Goal: Task Accomplishment & Management: Manage account settings

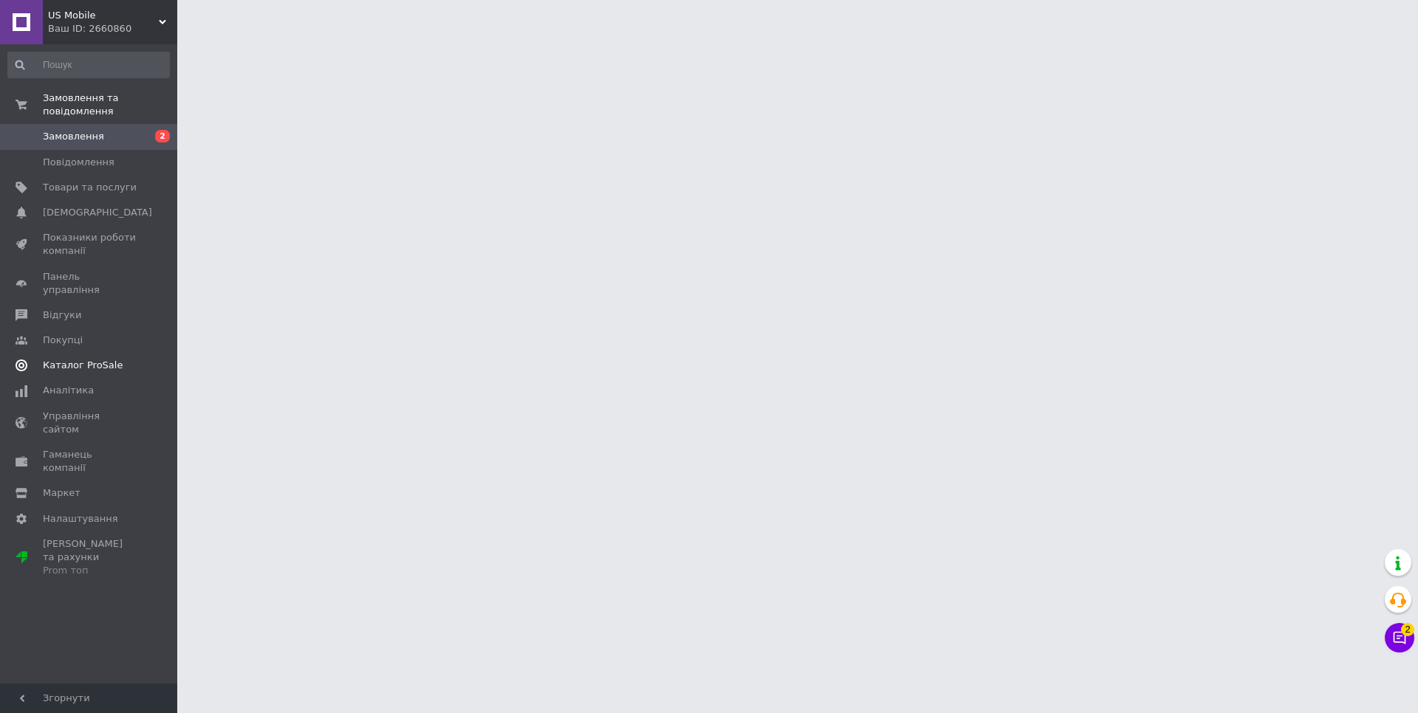
click at [94, 359] on span "Каталог ProSale" at bounding box center [83, 365] width 80 height 13
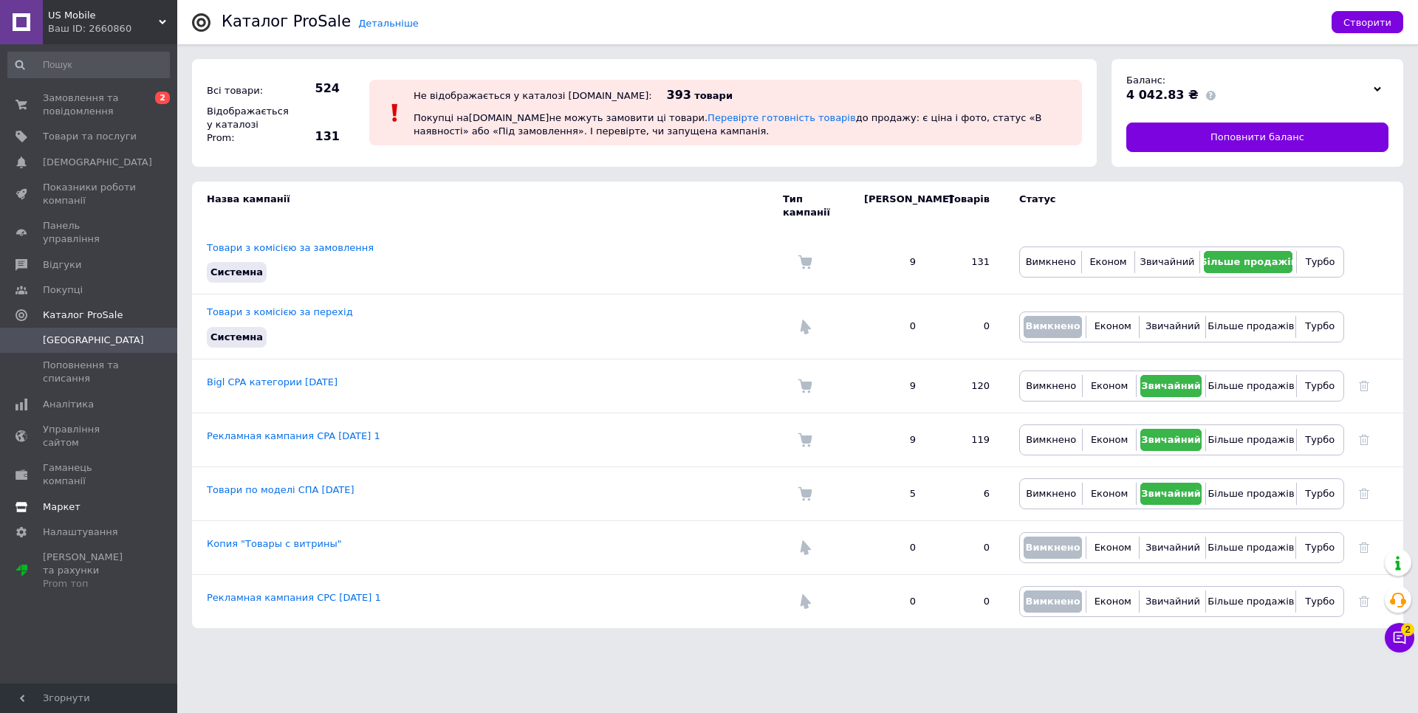
click at [66, 501] on span "Маркет" at bounding box center [62, 507] width 38 height 13
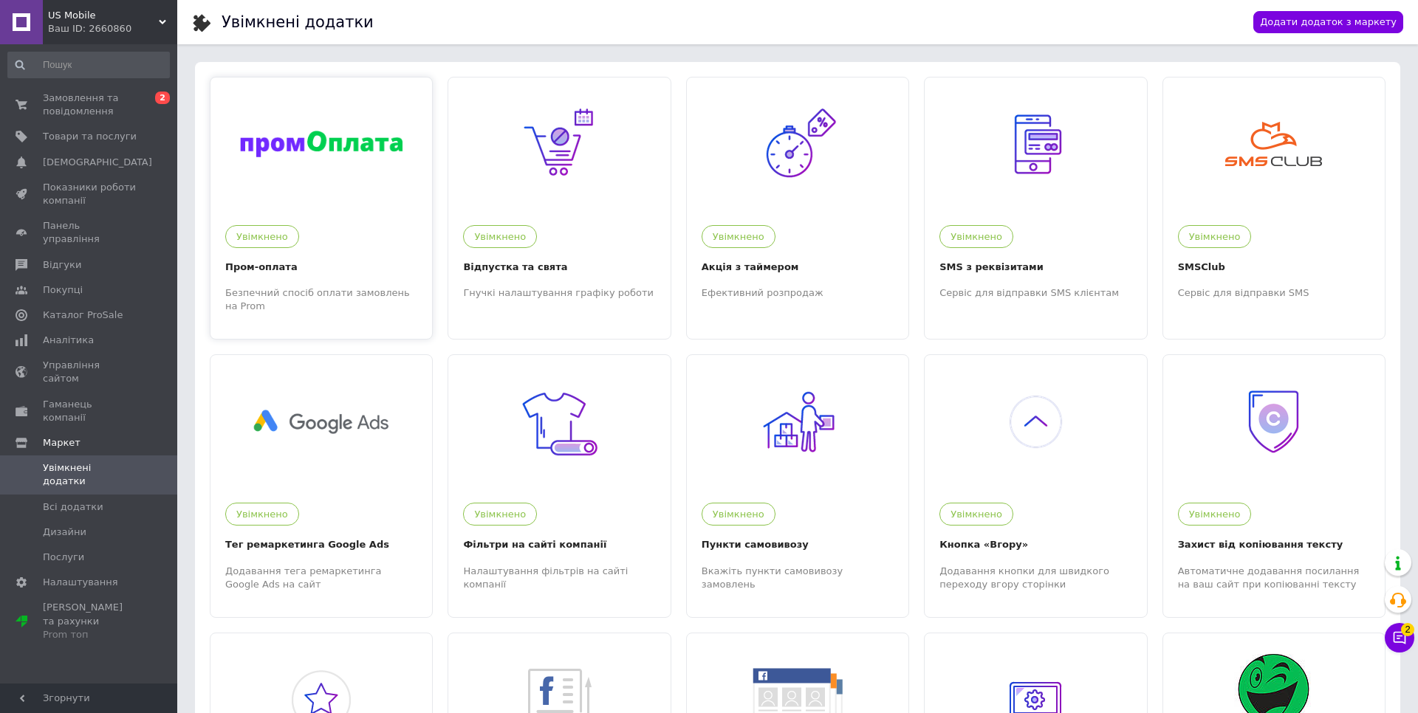
click at [329, 193] on div at bounding box center [321, 144] width 222 height 133
click at [150, 18] on span "US Mobile" at bounding box center [103, 15] width 111 height 13
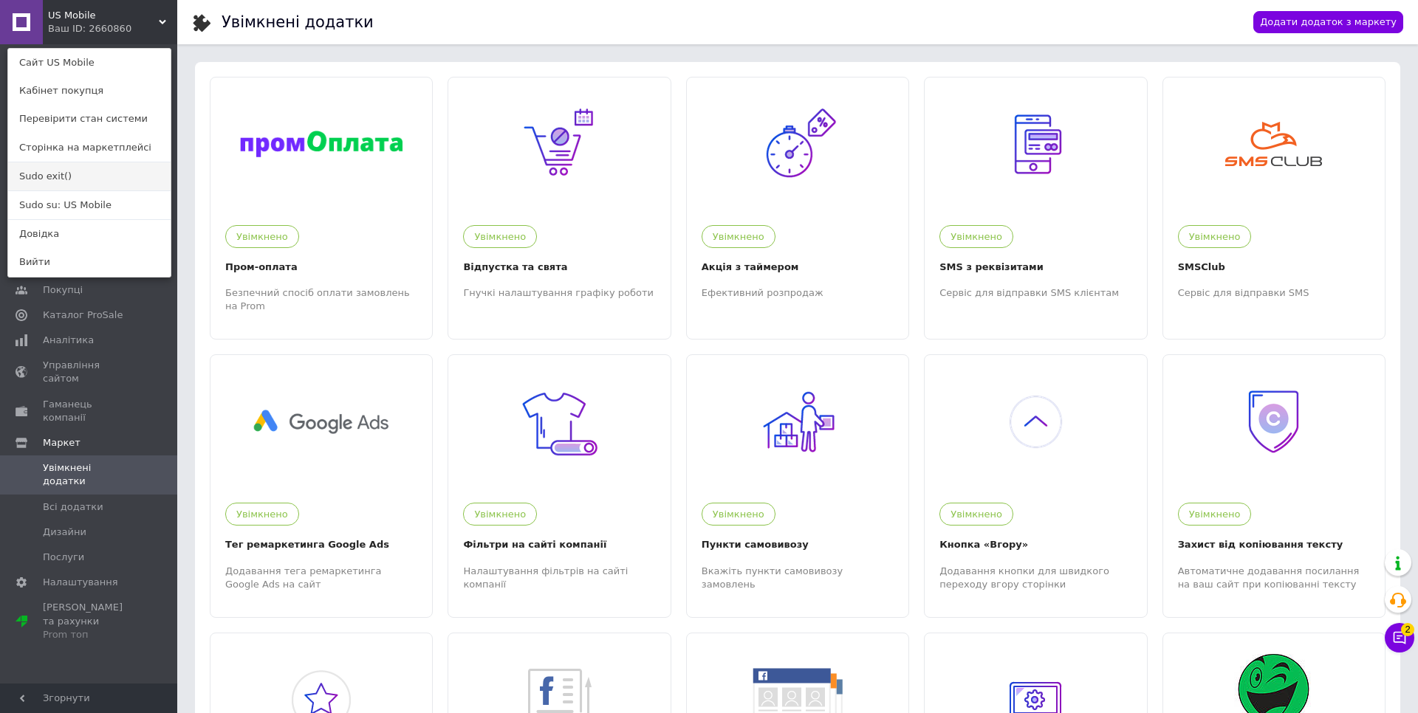
click at [78, 168] on link "Sudo exit()" at bounding box center [89, 176] width 162 height 28
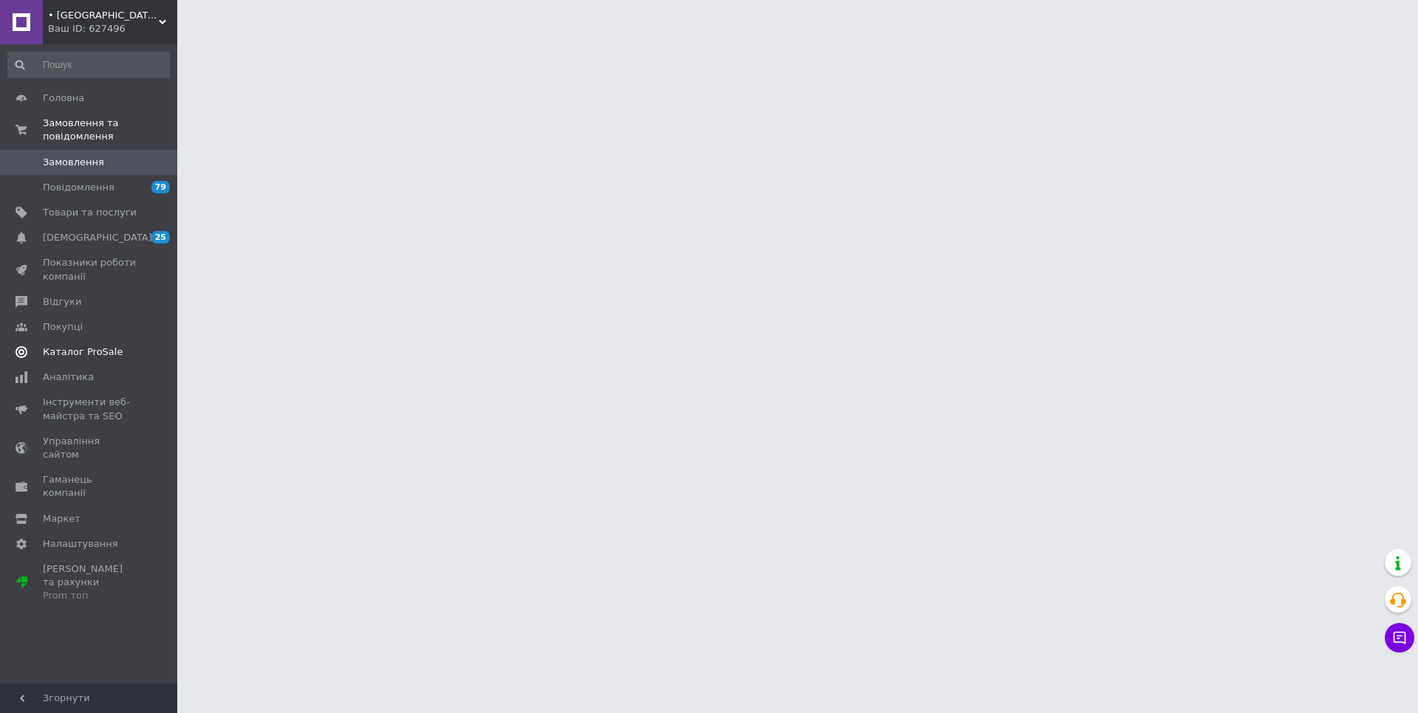
click at [106, 347] on span "Каталог ProSale" at bounding box center [83, 352] width 80 height 13
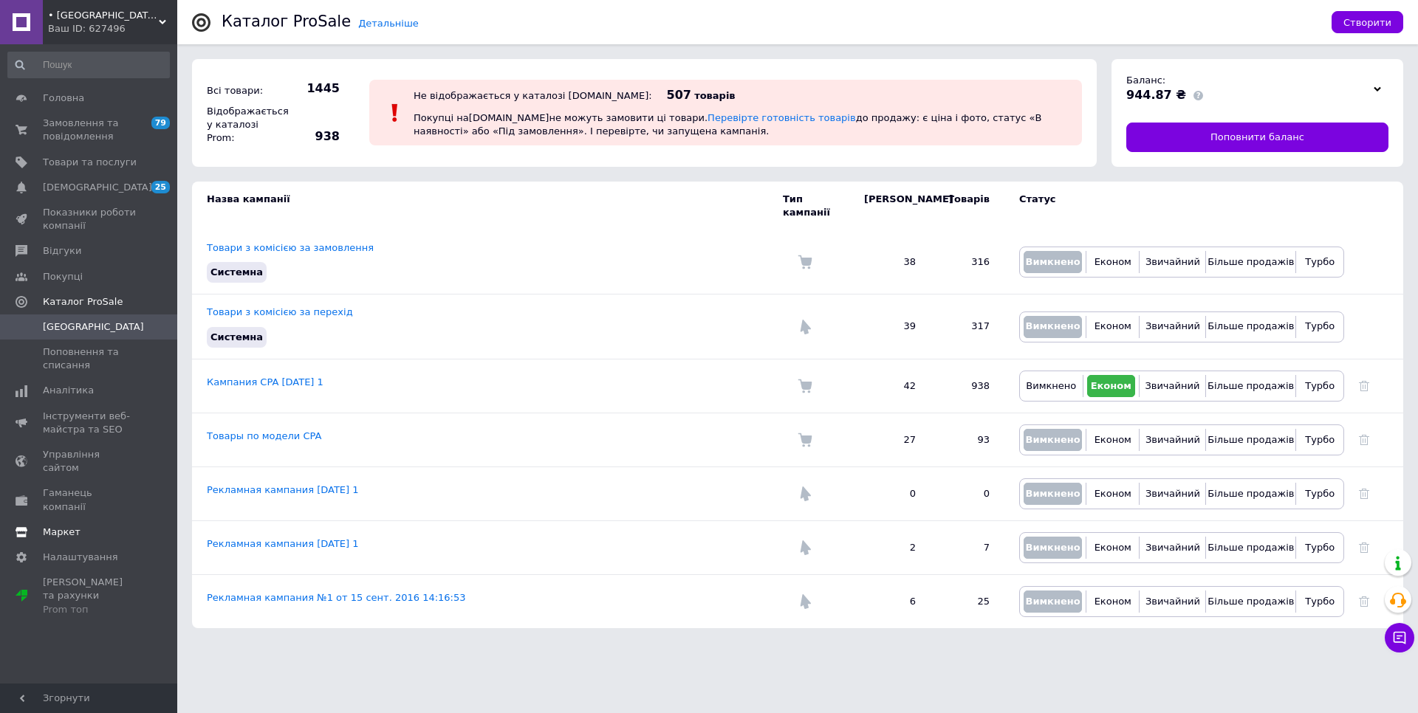
click at [63, 526] on span "Маркет" at bounding box center [62, 532] width 38 height 13
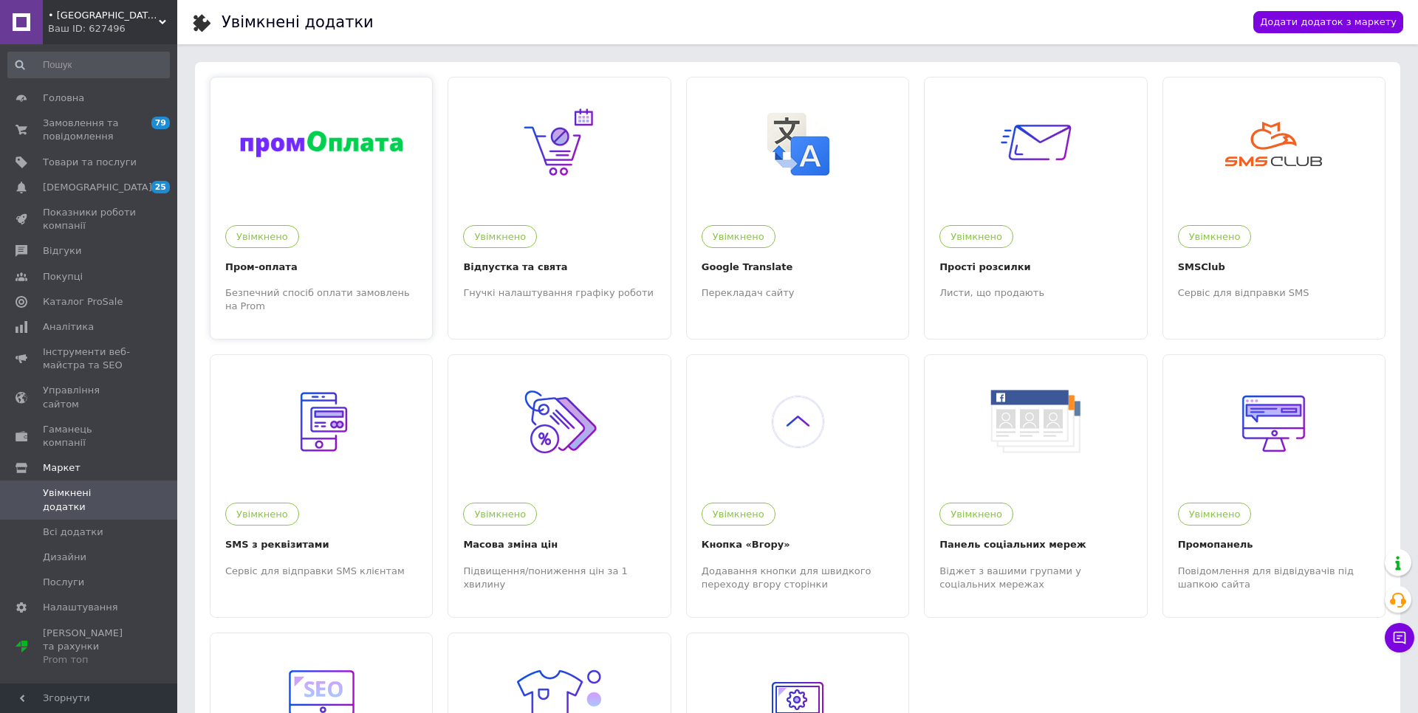
click at [332, 197] on div at bounding box center [321, 144] width 222 height 133
click at [136, 9] on span "• AUSHAL • ПРИКРАСИ" at bounding box center [103, 15] width 111 height 13
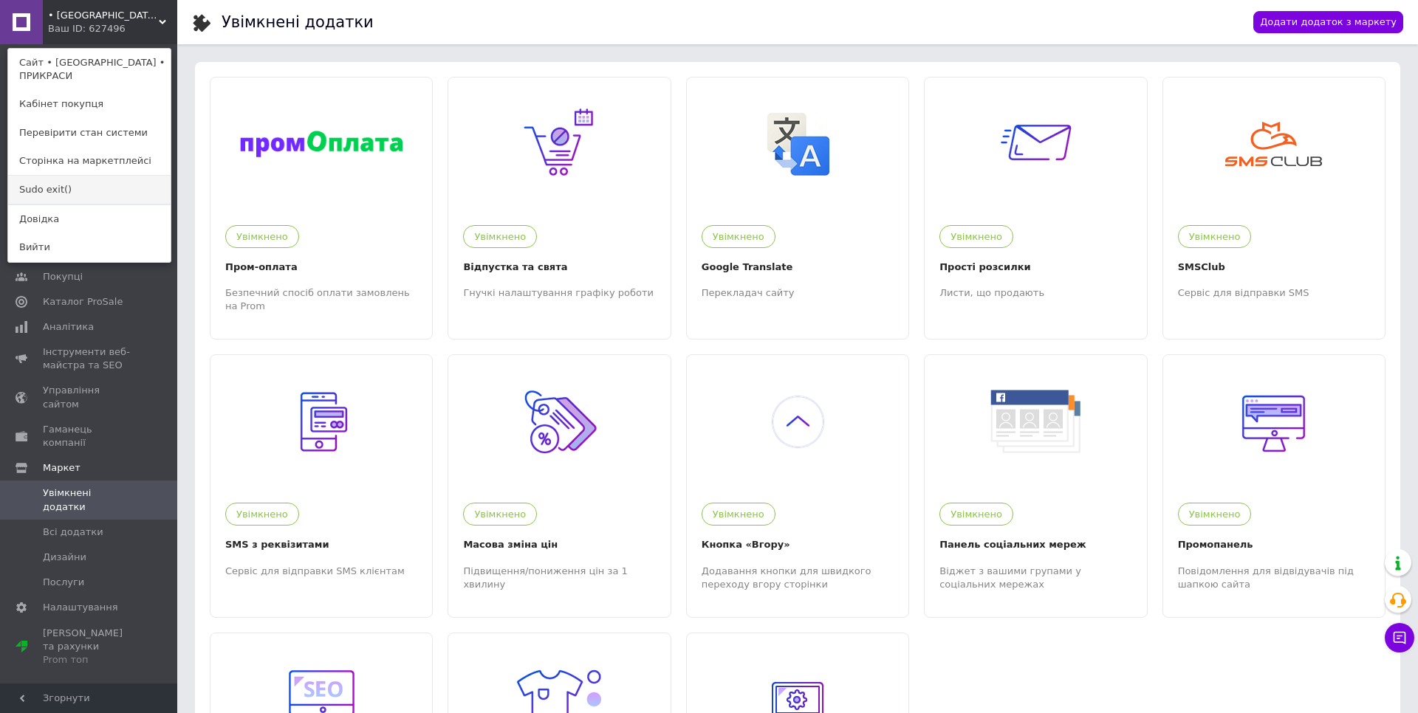
click at [65, 178] on link "Sudo exit()" at bounding box center [89, 190] width 162 height 28
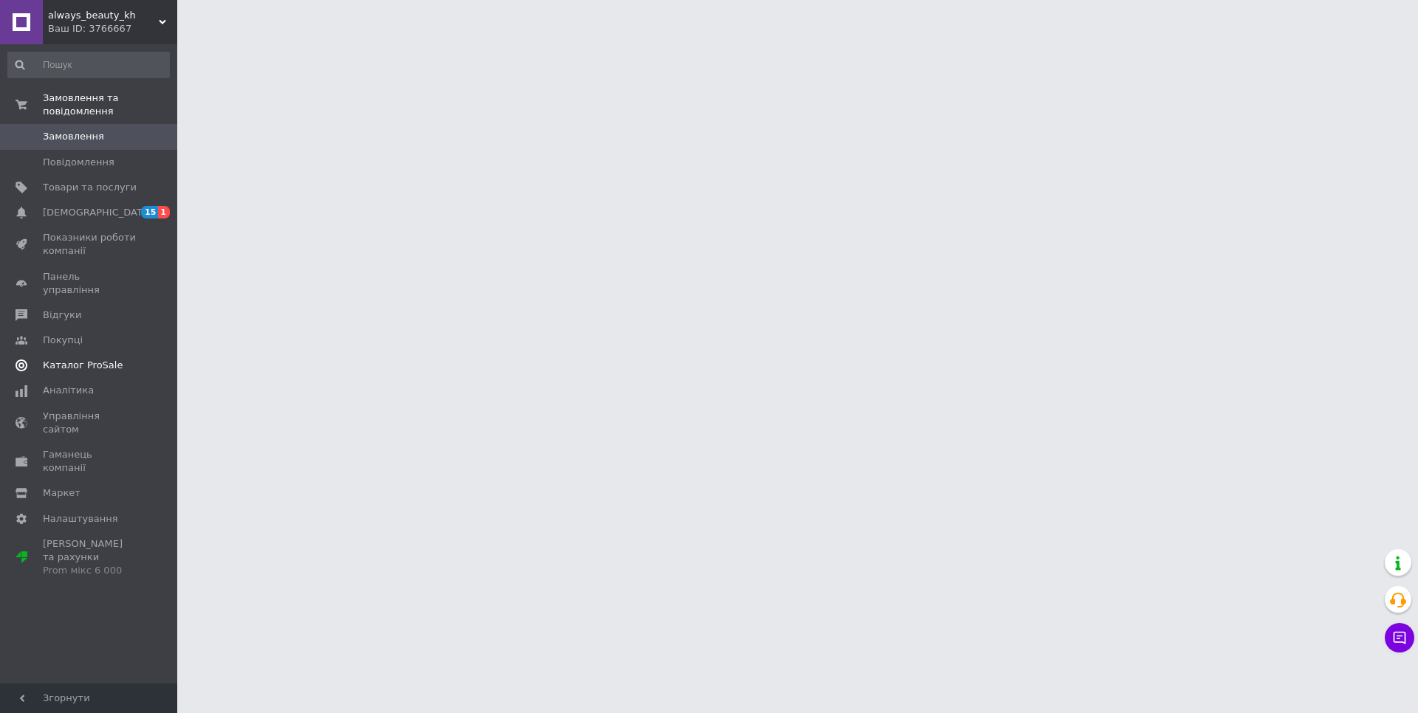
click at [113, 359] on span "Каталог ProSale" at bounding box center [83, 365] width 80 height 13
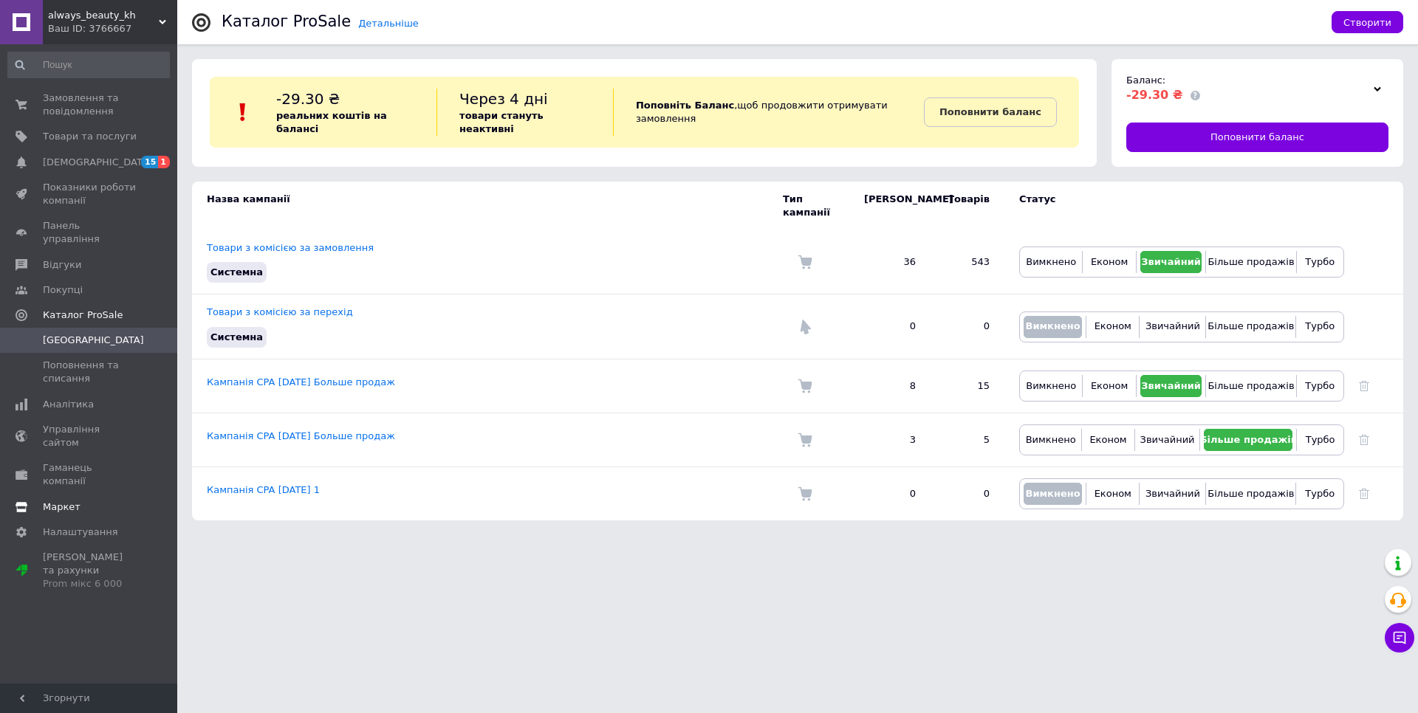
click at [75, 501] on span "Маркет" at bounding box center [62, 507] width 38 height 13
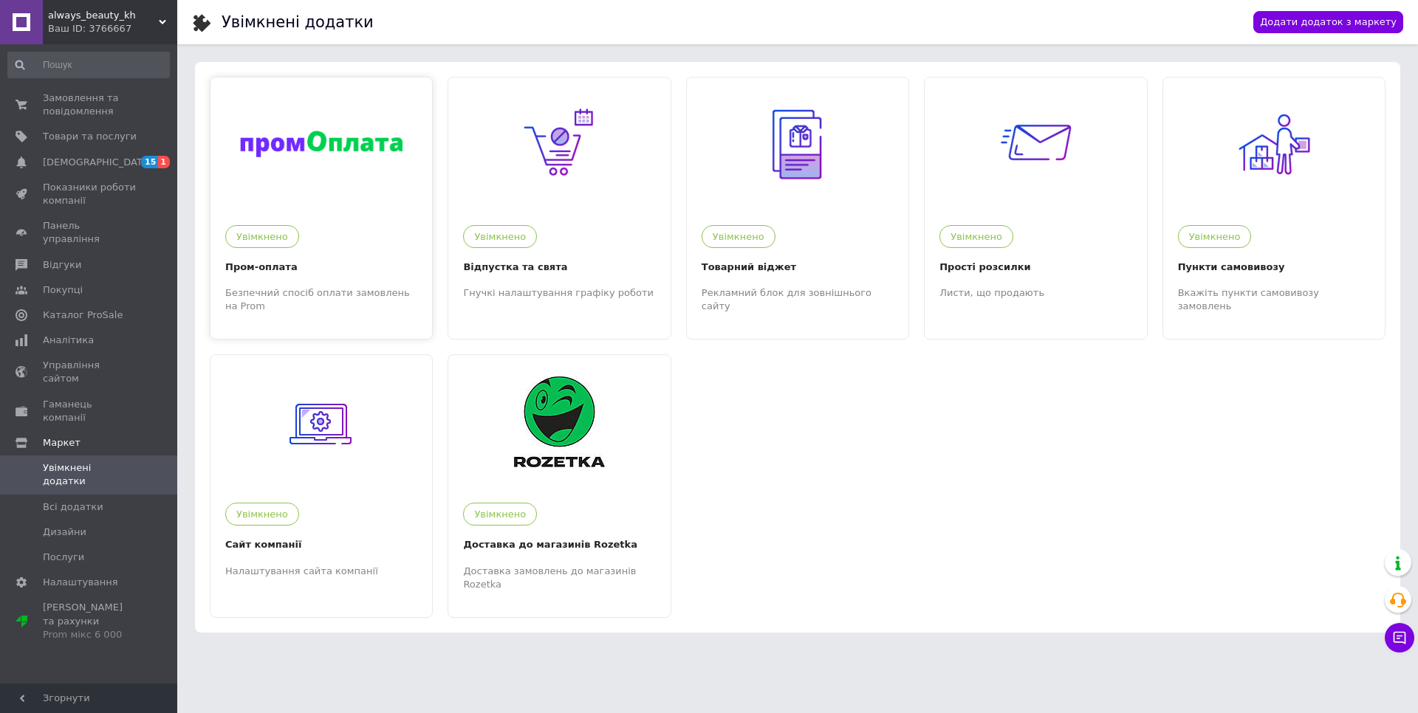
click at [401, 195] on div at bounding box center [321, 144] width 222 height 133
click at [154, 18] on span "always_beauty_kh" at bounding box center [103, 15] width 111 height 13
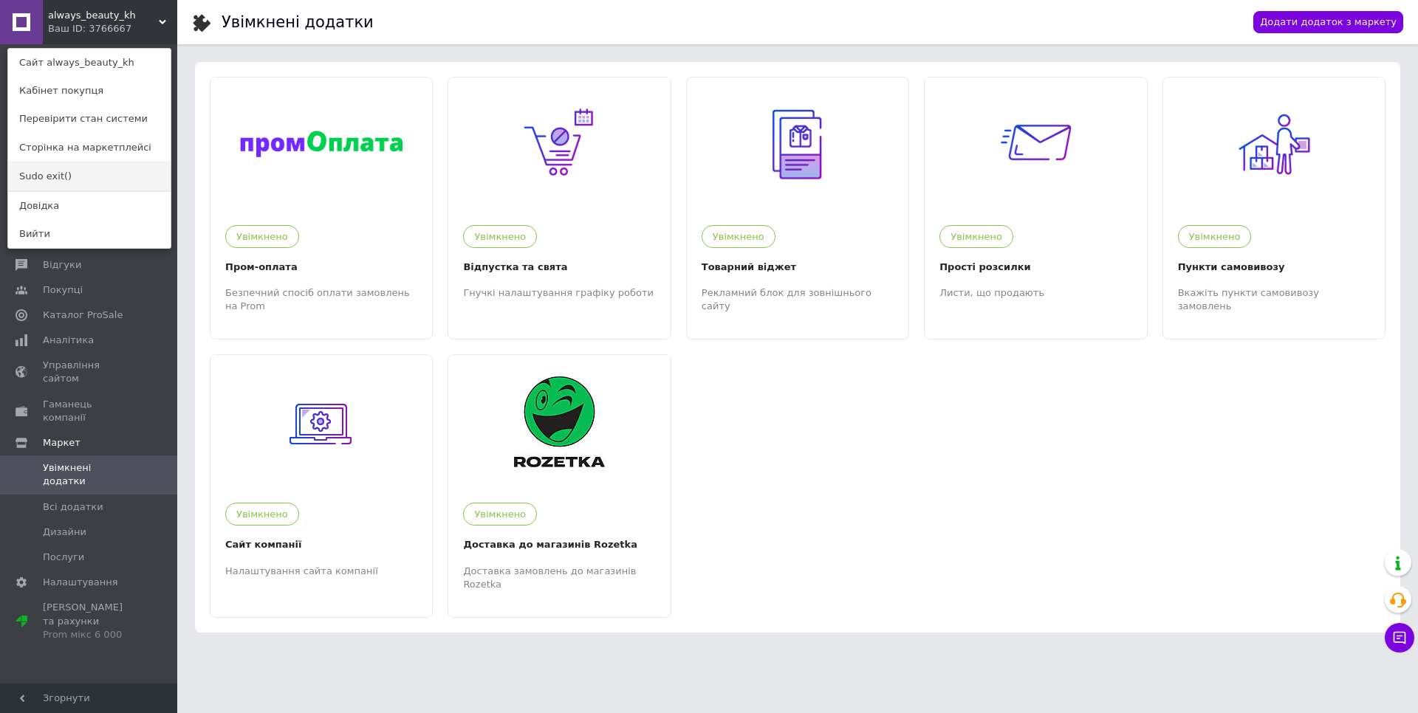
click at [57, 178] on link "Sudo exit()" at bounding box center [89, 176] width 162 height 28
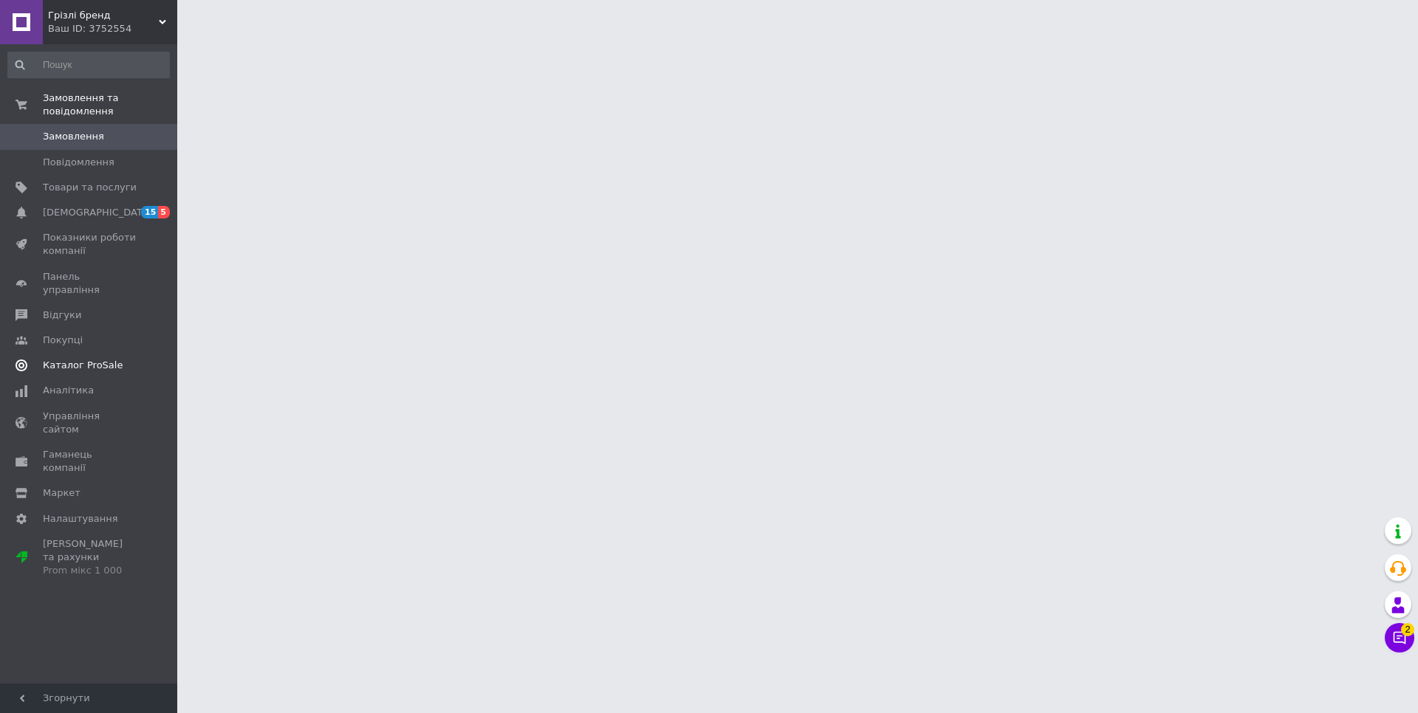
click at [95, 359] on span "Каталог ProSale" at bounding box center [83, 365] width 80 height 13
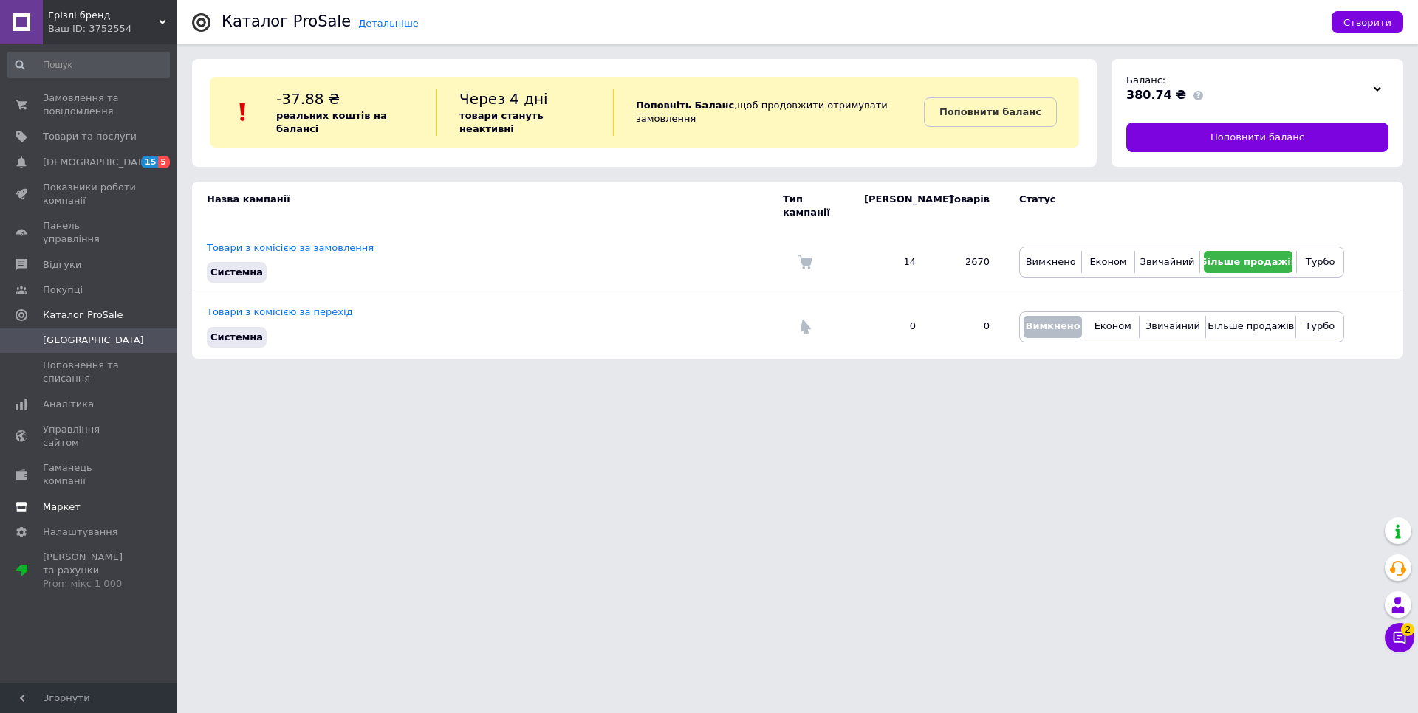
click at [64, 501] on span "Маркет" at bounding box center [62, 507] width 38 height 13
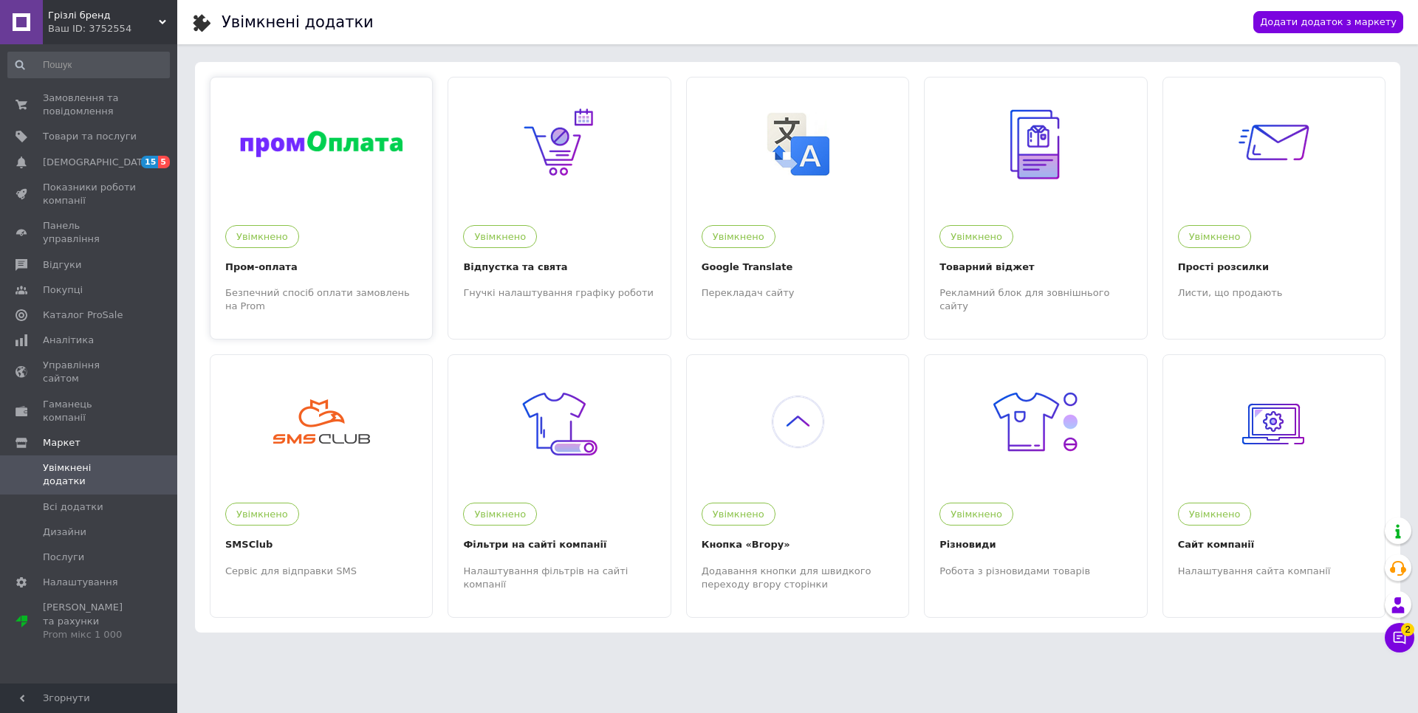
click at [321, 207] on div at bounding box center [321, 144] width 222 height 133
click at [107, 309] on span "Каталог ProSale" at bounding box center [83, 315] width 80 height 13
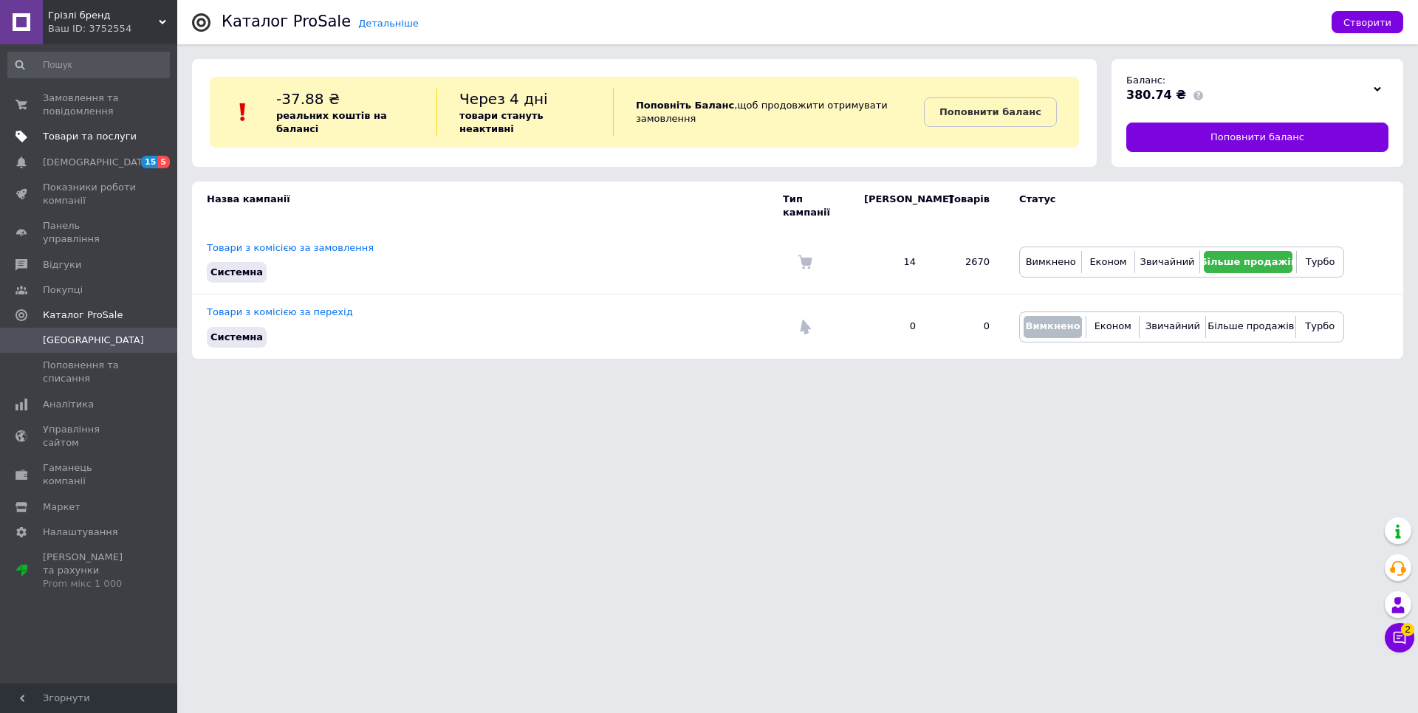
click at [83, 134] on span "Товари та послуги" at bounding box center [90, 136] width 94 height 13
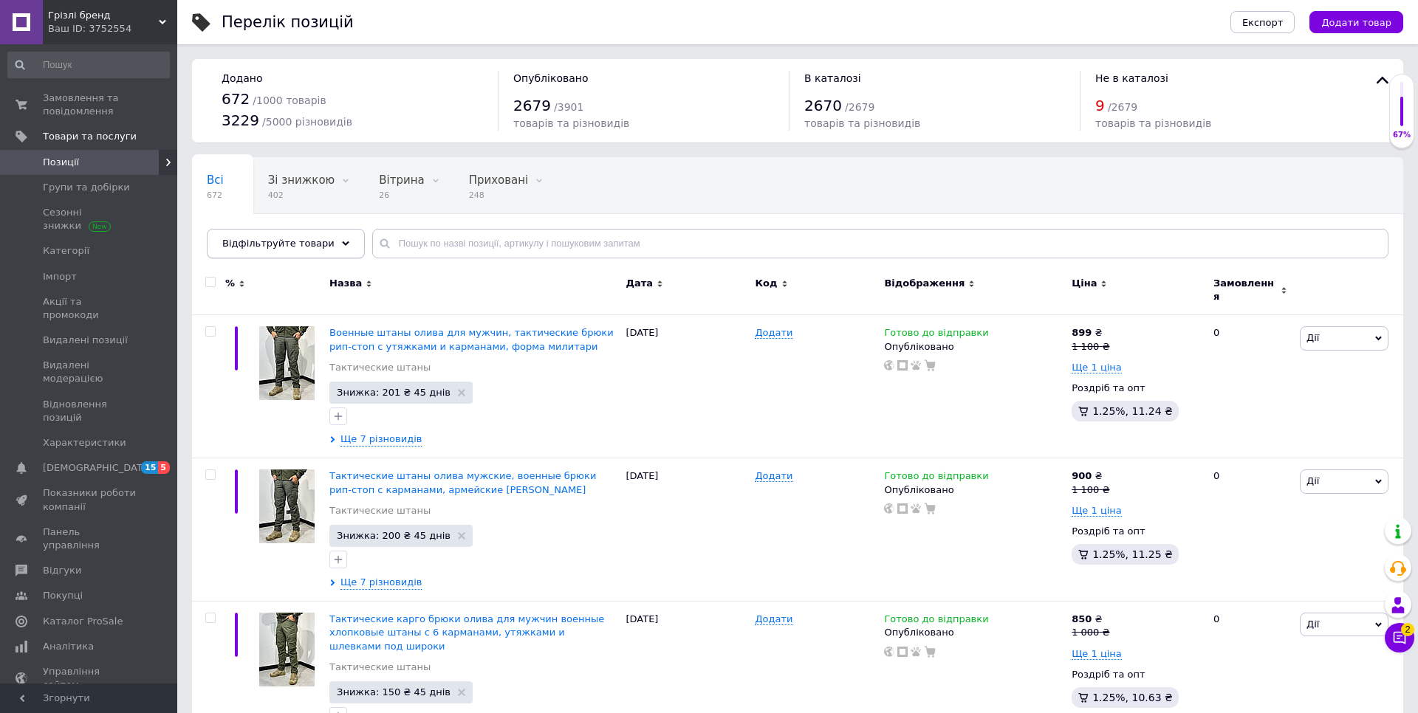
click at [329, 250] on div "Відфільтруйте товари" at bounding box center [286, 244] width 158 height 30
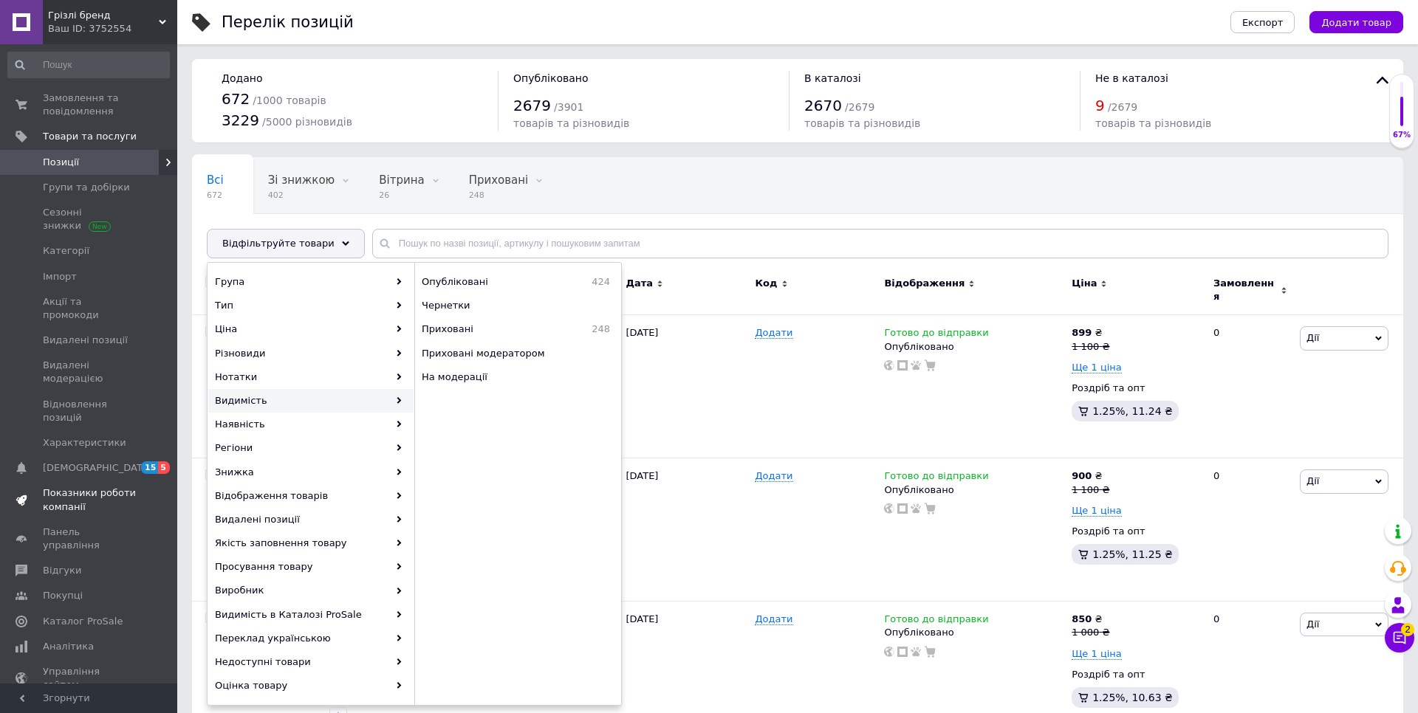
click at [83, 487] on span "Показники роботи компанії" at bounding box center [90, 500] width 94 height 27
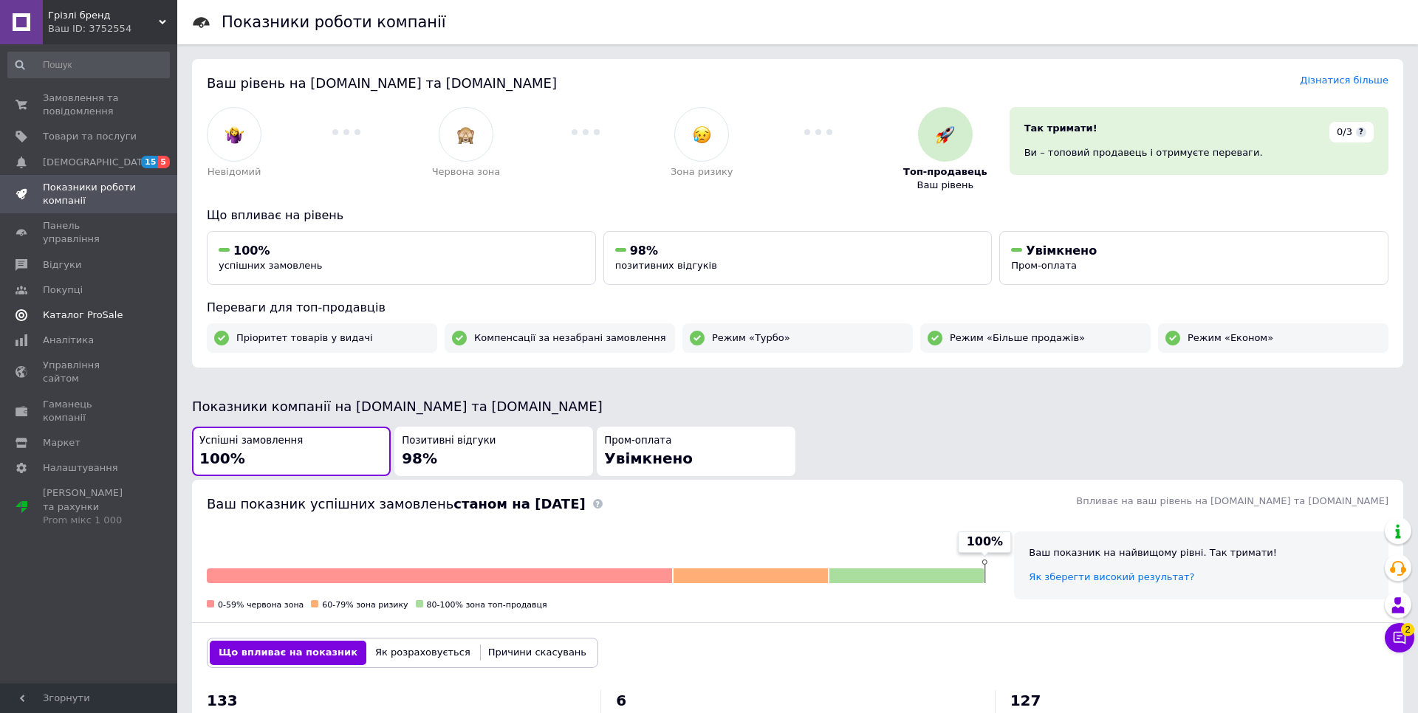
click at [92, 309] on span "Каталог ProSale" at bounding box center [83, 315] width 80 height 13
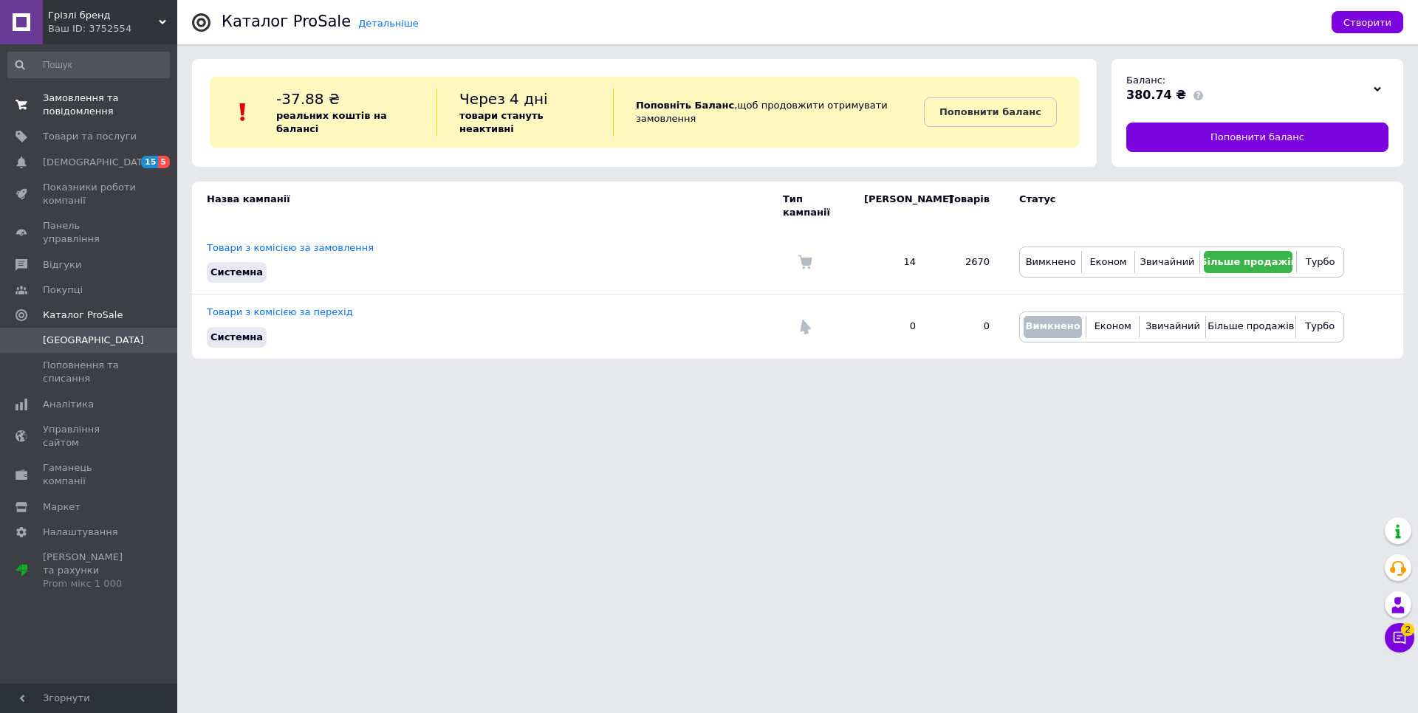
click at [69, 97] on span "Замовлення та повідомлення" at bounding box center [90, 105] width 94 height 27
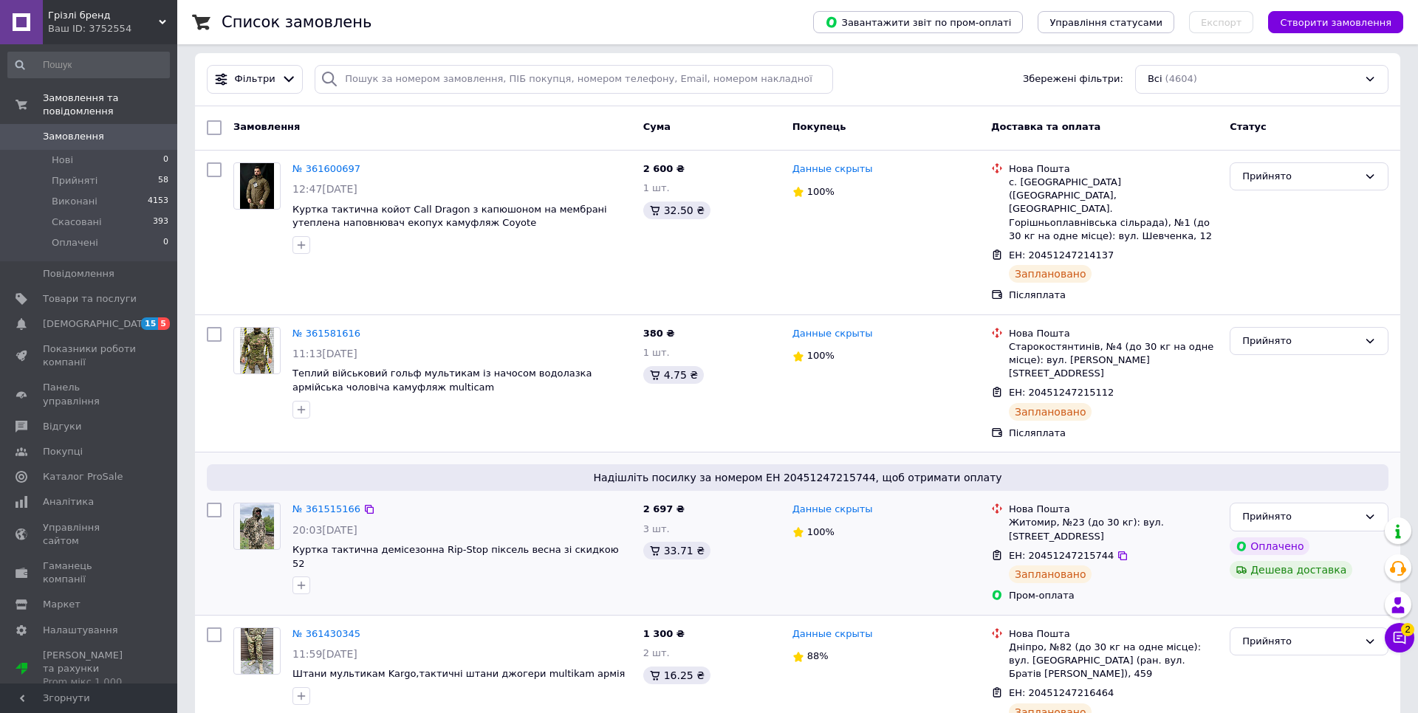
scroll to position [253, 0]
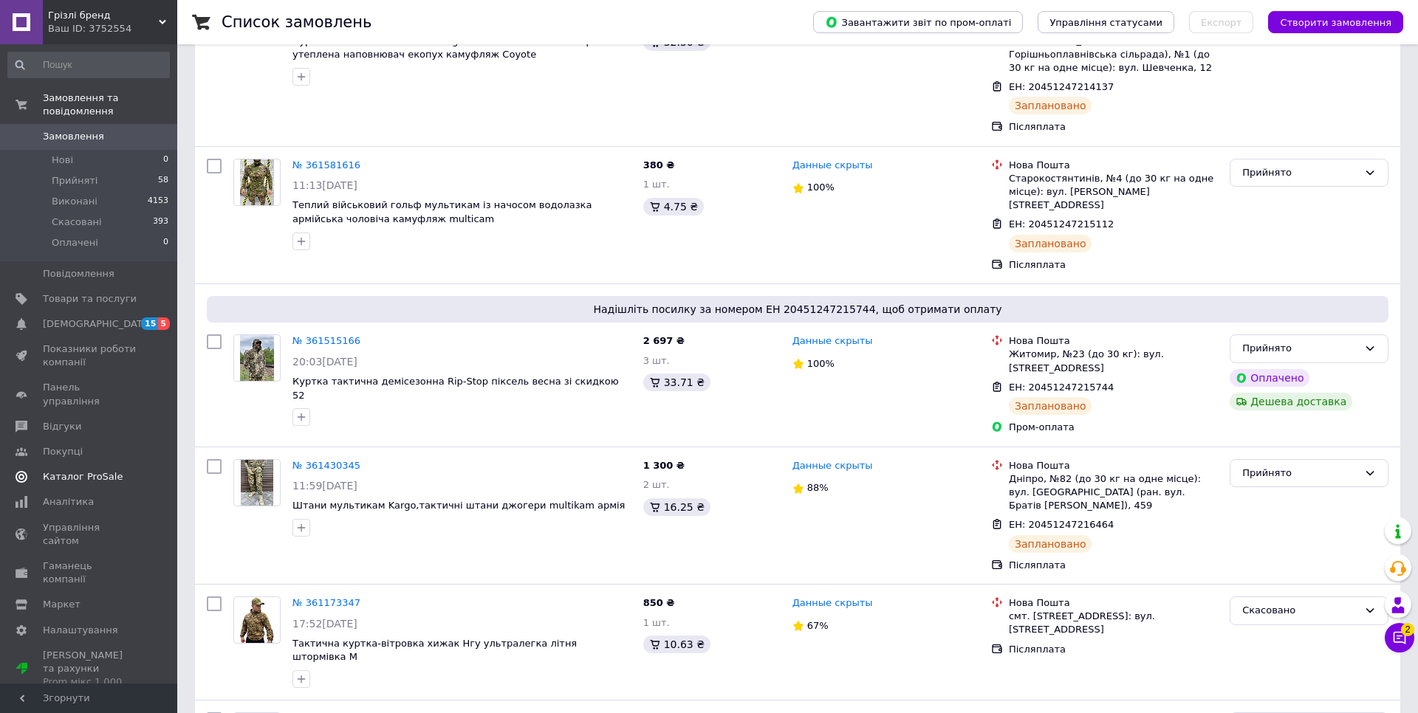
click at [101, 470] on span "Каталог ProSale" at bounding box center [83, 476] width 80 height 13
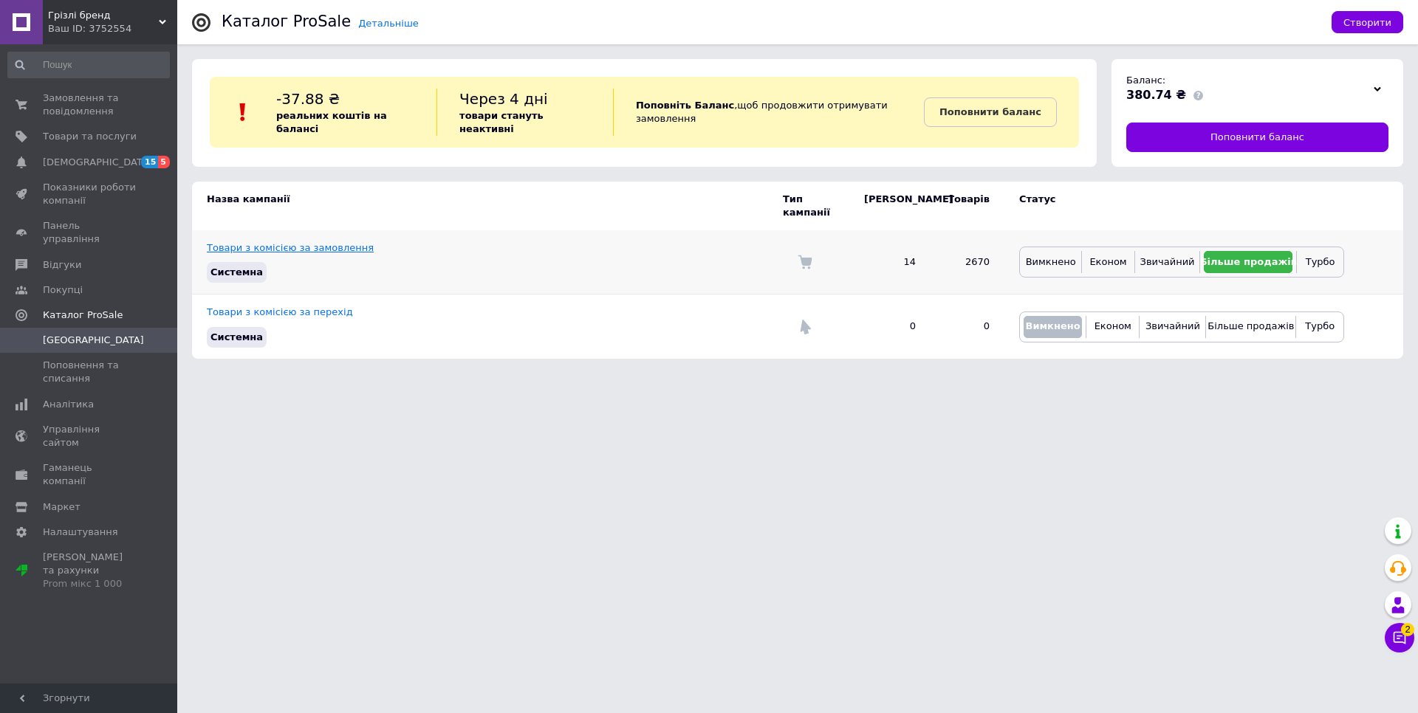
click at [301, 242] on link "Товари з комісією за замовлення" at bounding box center [290, 247] width 167 height 11
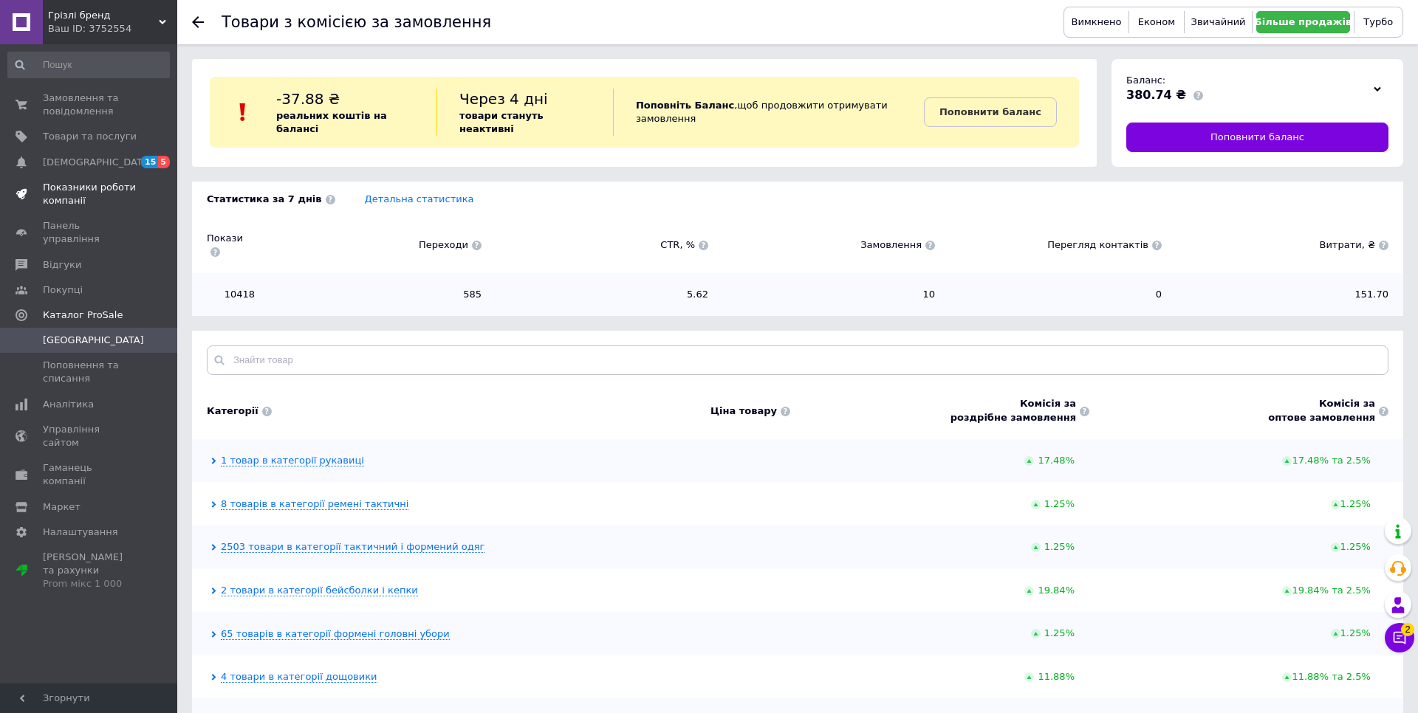
click at [86, 199] on span "Показники роботи компанії" at bounding box center [90, 194] width 94 height 27
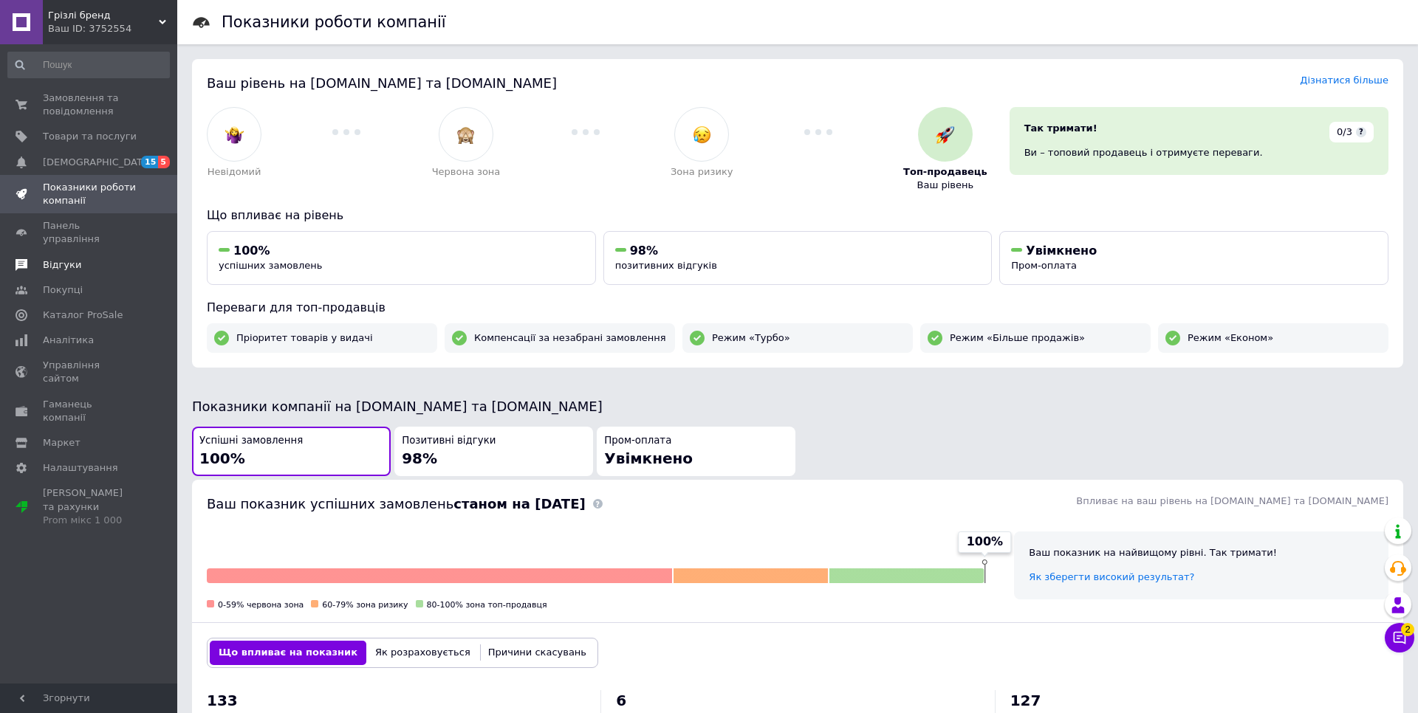
click at [74, 259] on span "Відгуки" at bounding box center [62, 265] width 38 height 13
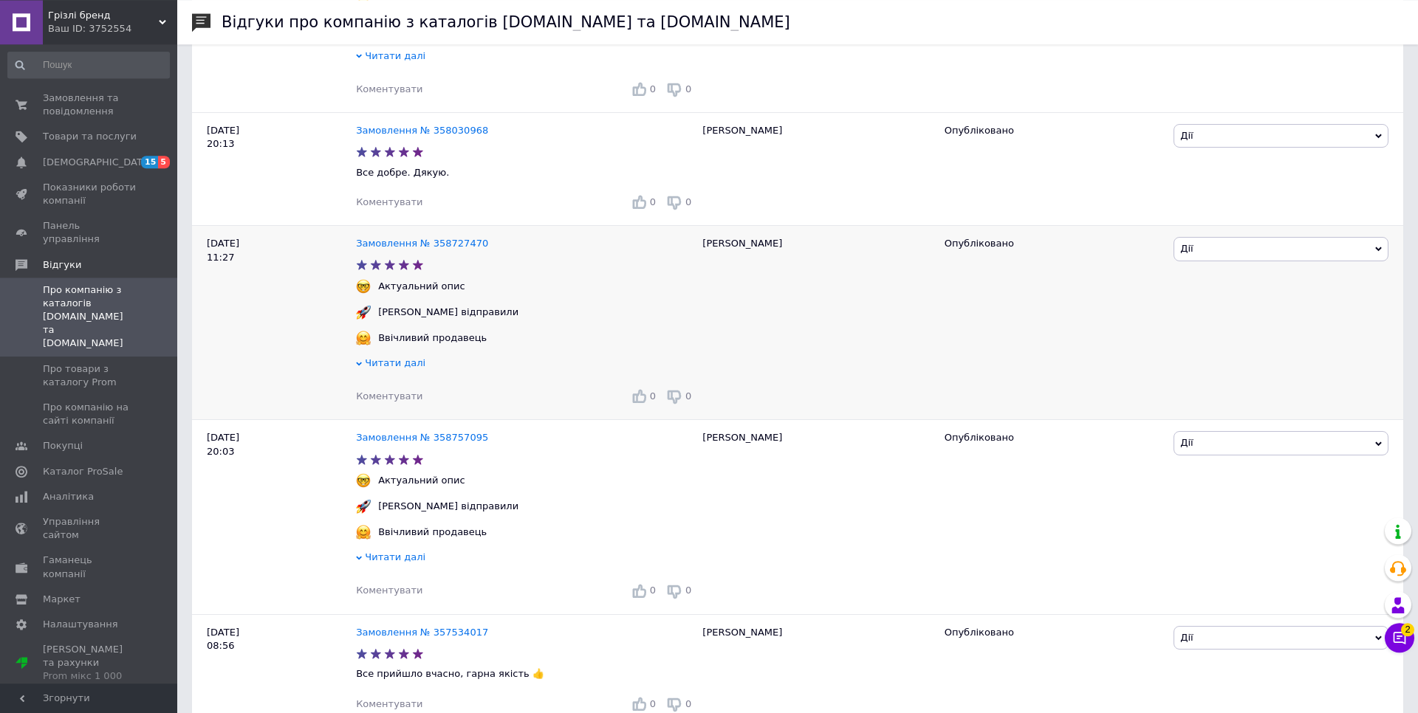
scroll to position [1072, 0]
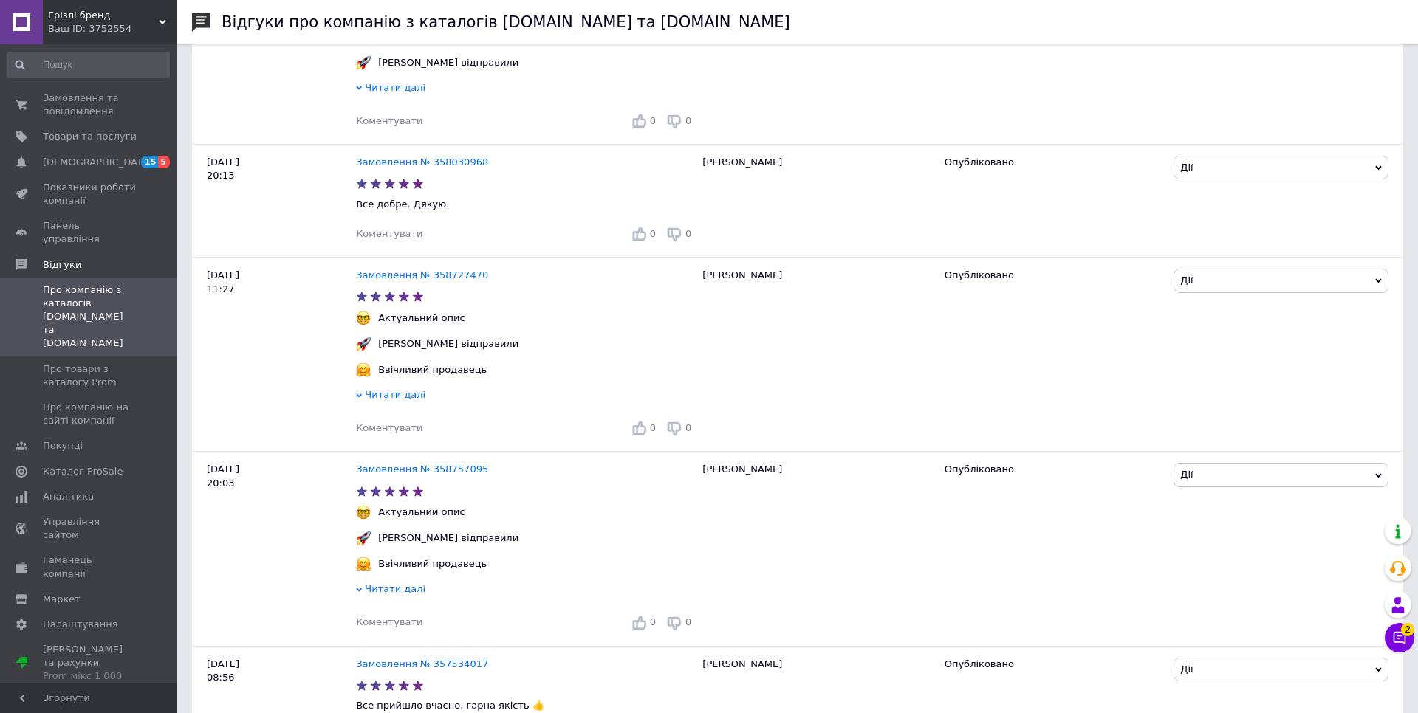
click at [166, 24] on div "Ваш ID: 3752554" at bounding box center [112, 28] width 129 height 13
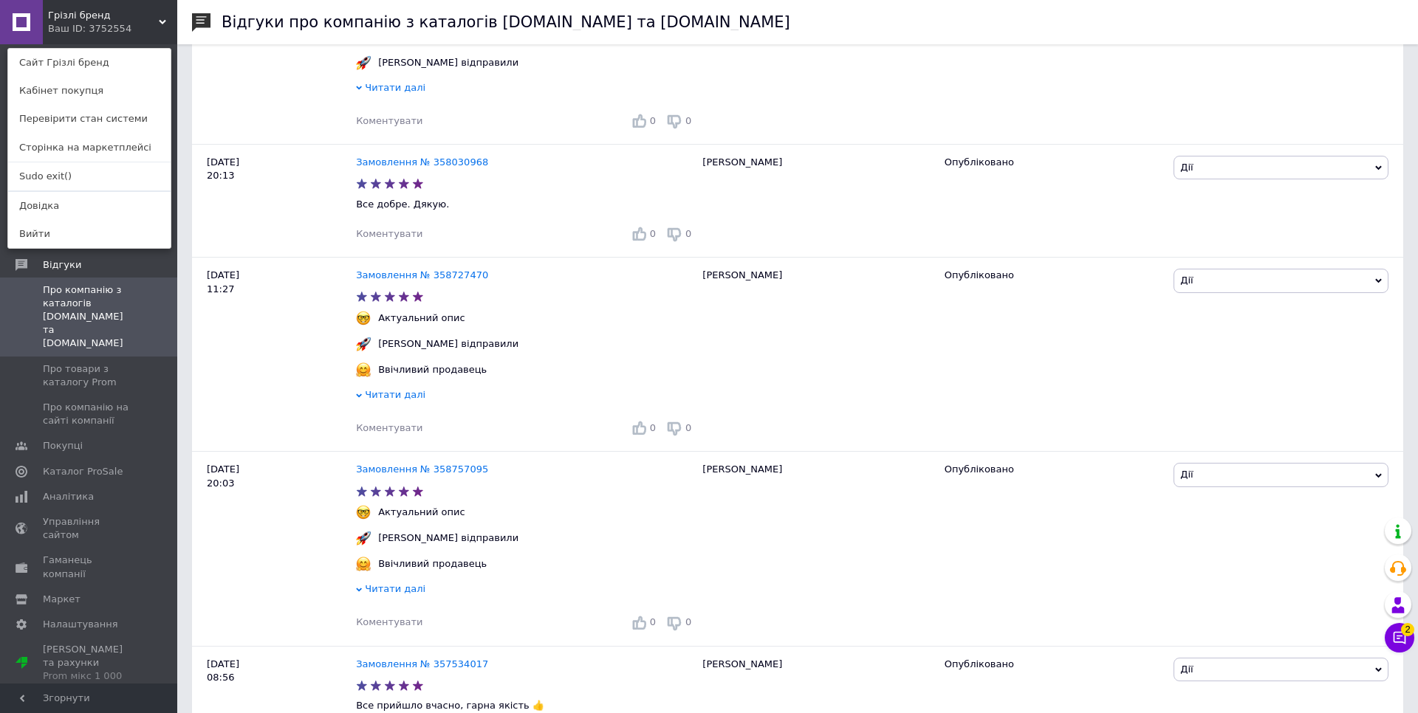
click at [71, 182] on link "Sudo exit()" at bounding box center [89, 176] width 162 height 28
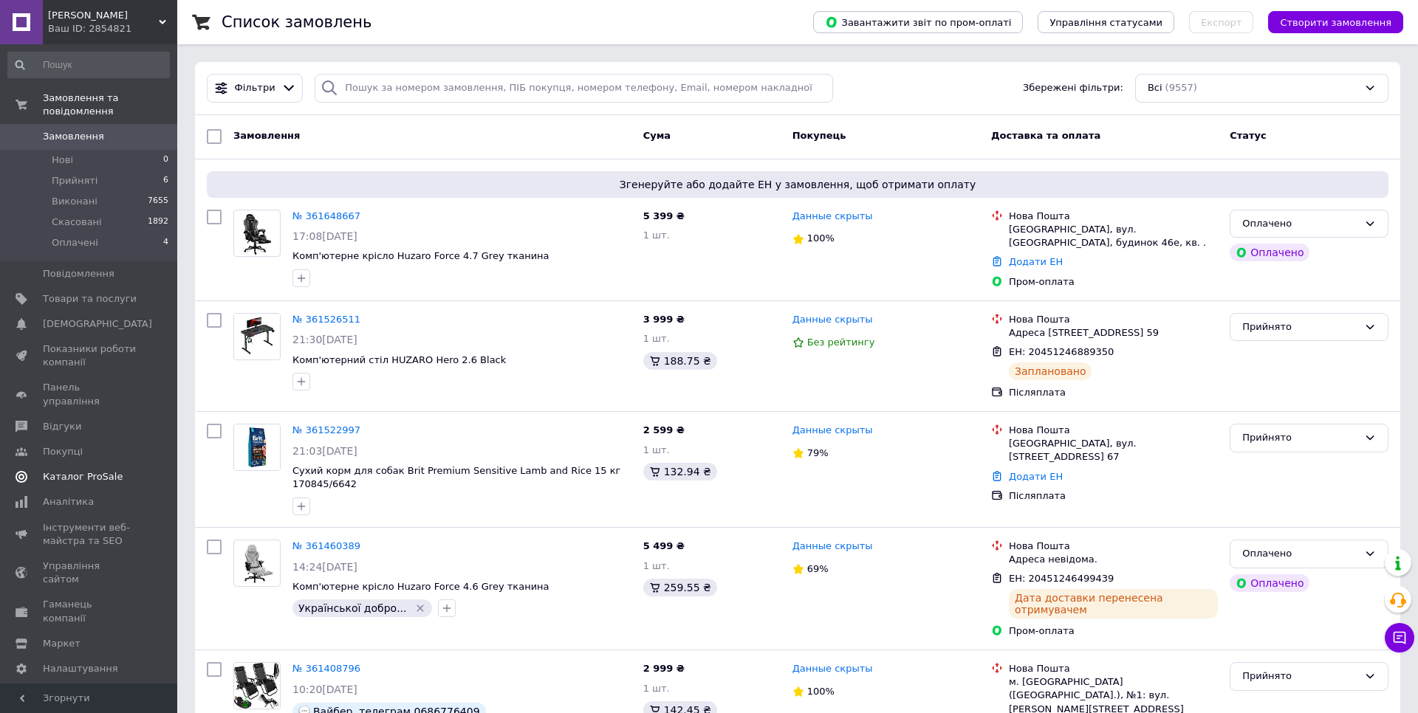
click at [97, 470] on span "Каталог ProSale" at bounding box center [83, 476] width 80 height 13
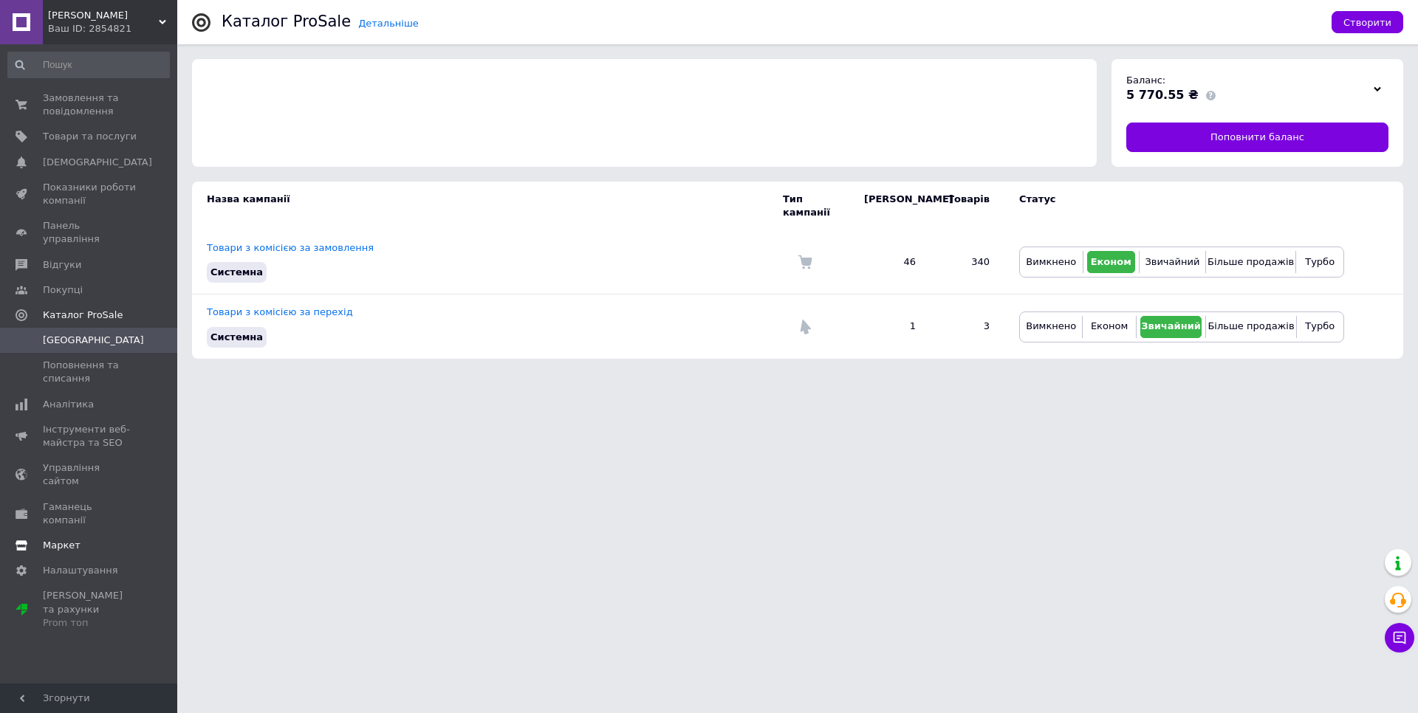
click at [72, 539] on span "Маркет" at bounding box center [62, 545] width 38 height 13
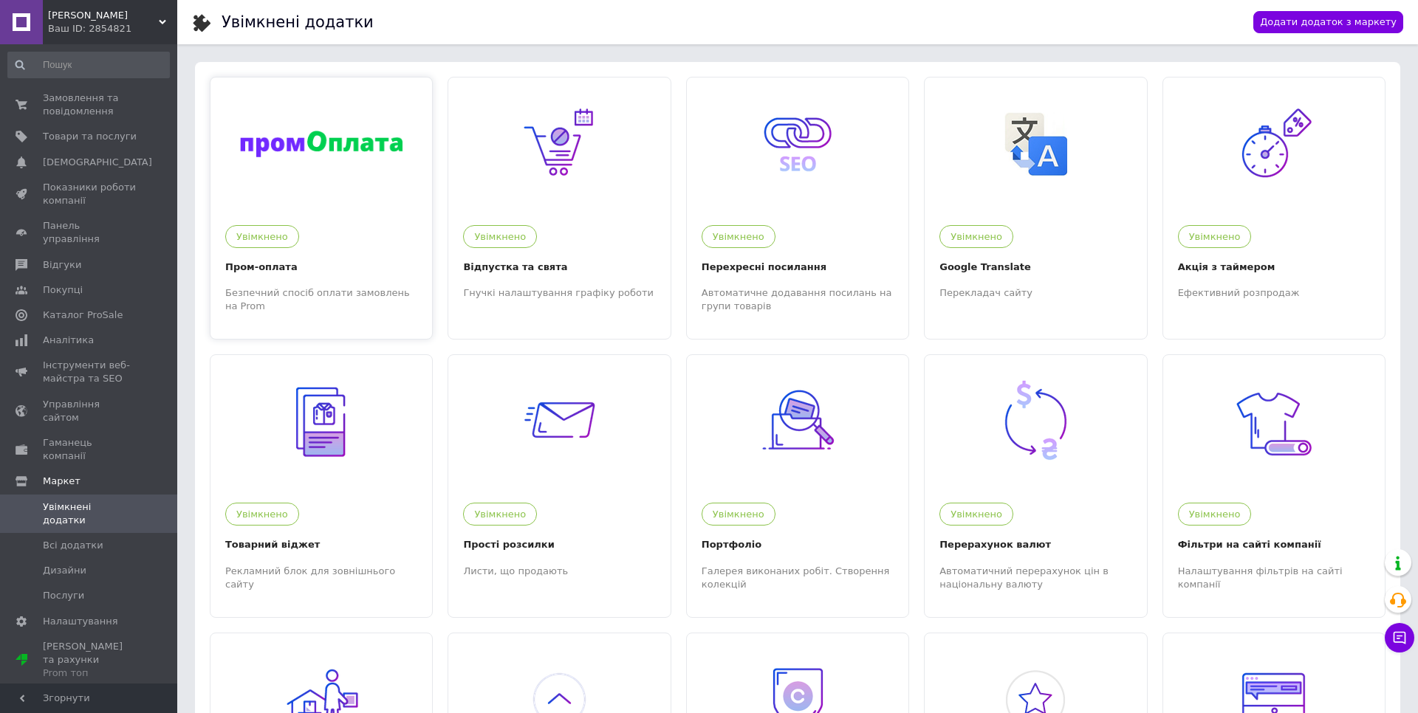
click at [370, 236] on div "Увімкнено" at bounding box center [317, 233] width 199 height 30
click at [72, 615] on span "Налаштування" at bounding box center [80, 621] width 75 height 13
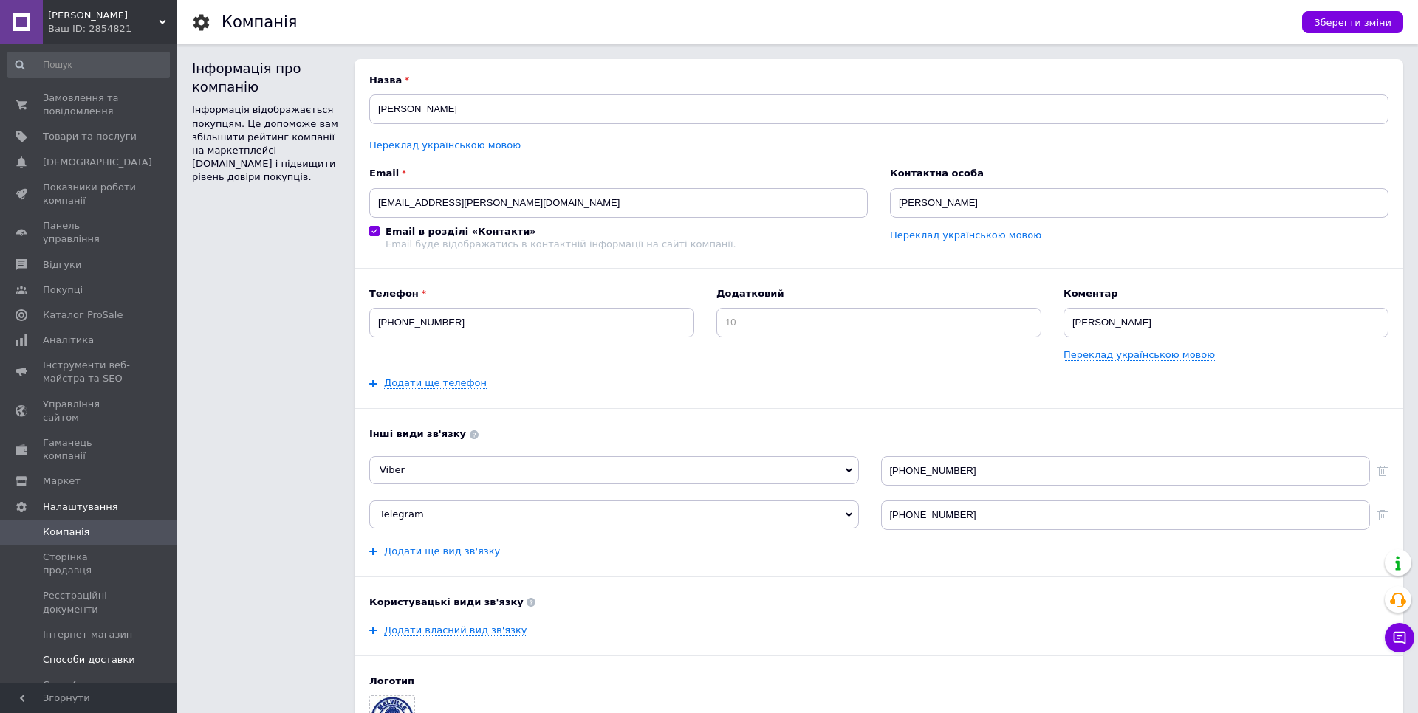
click at [95, 654] on span "Способи доставки" at bounding box center [89, 660] width 92 height 13
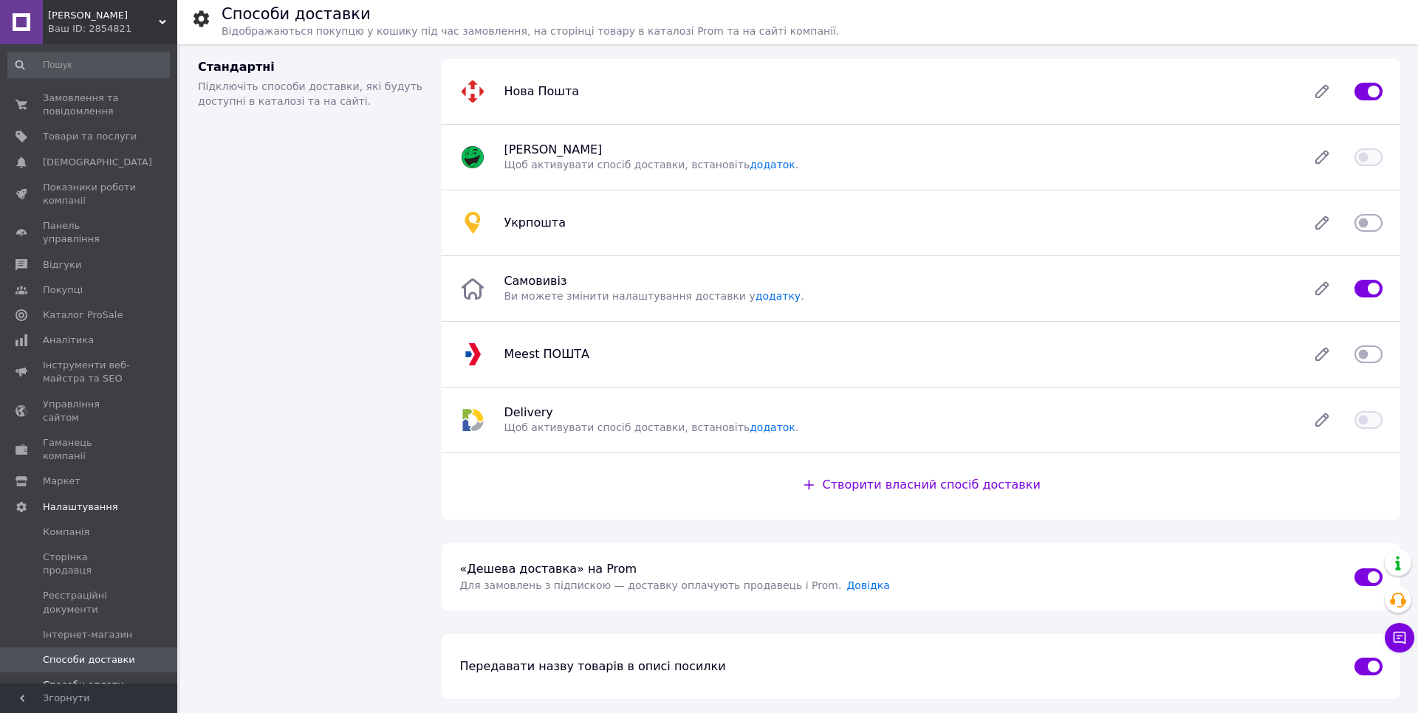
click at [87, 679] on span "Способи оплати" at bounding box center [83, 685] width 81 height 13
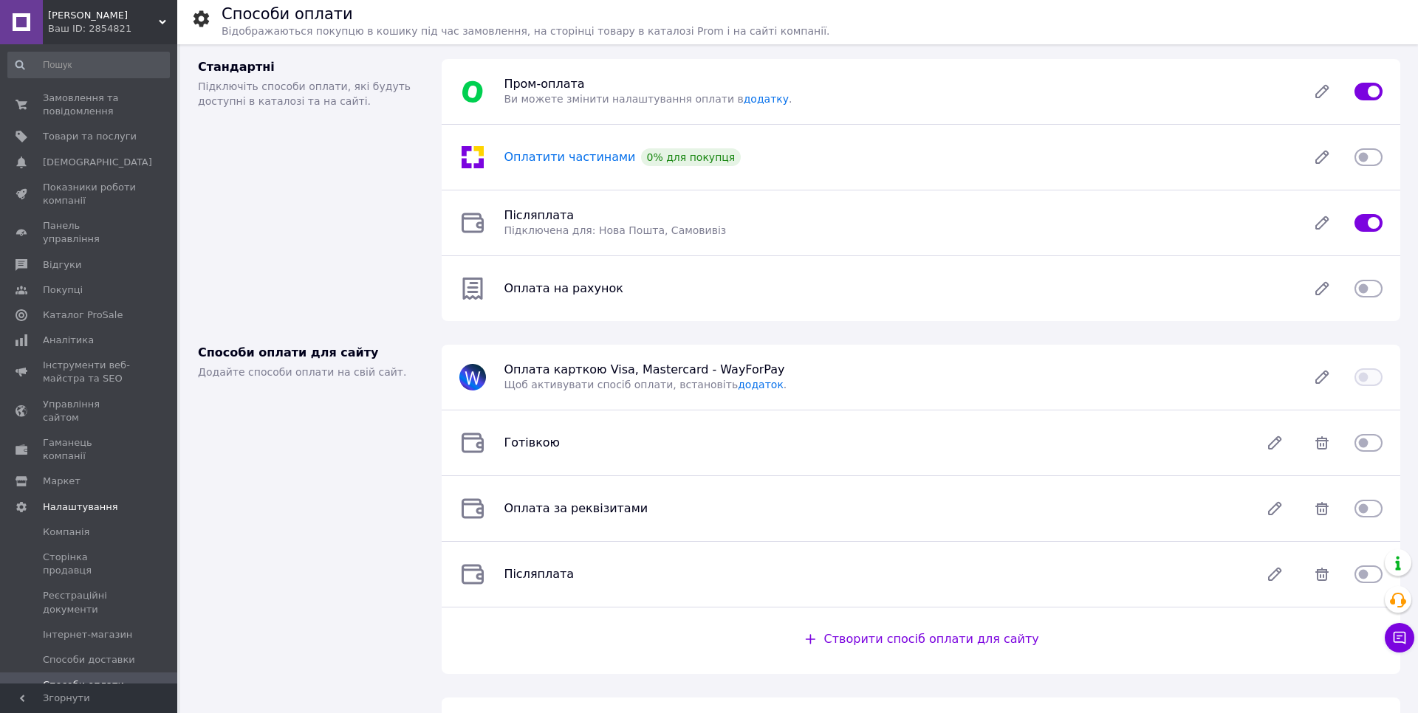
click at [586, 157] on span "Оплатити частинами" at bounding box center [569, 157] width 131 height 14
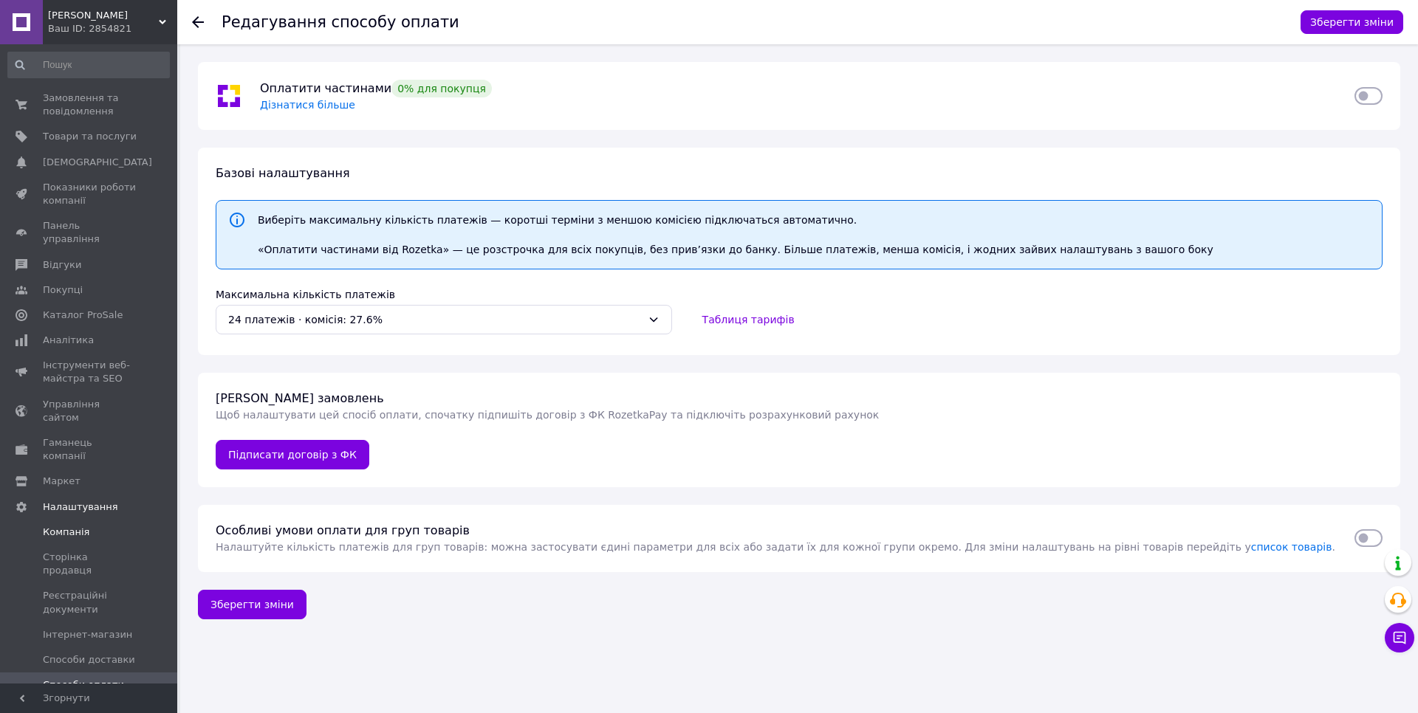
click at [69, 526] on span "Компанія" at bounding box center [66, 532] width 47 height 13
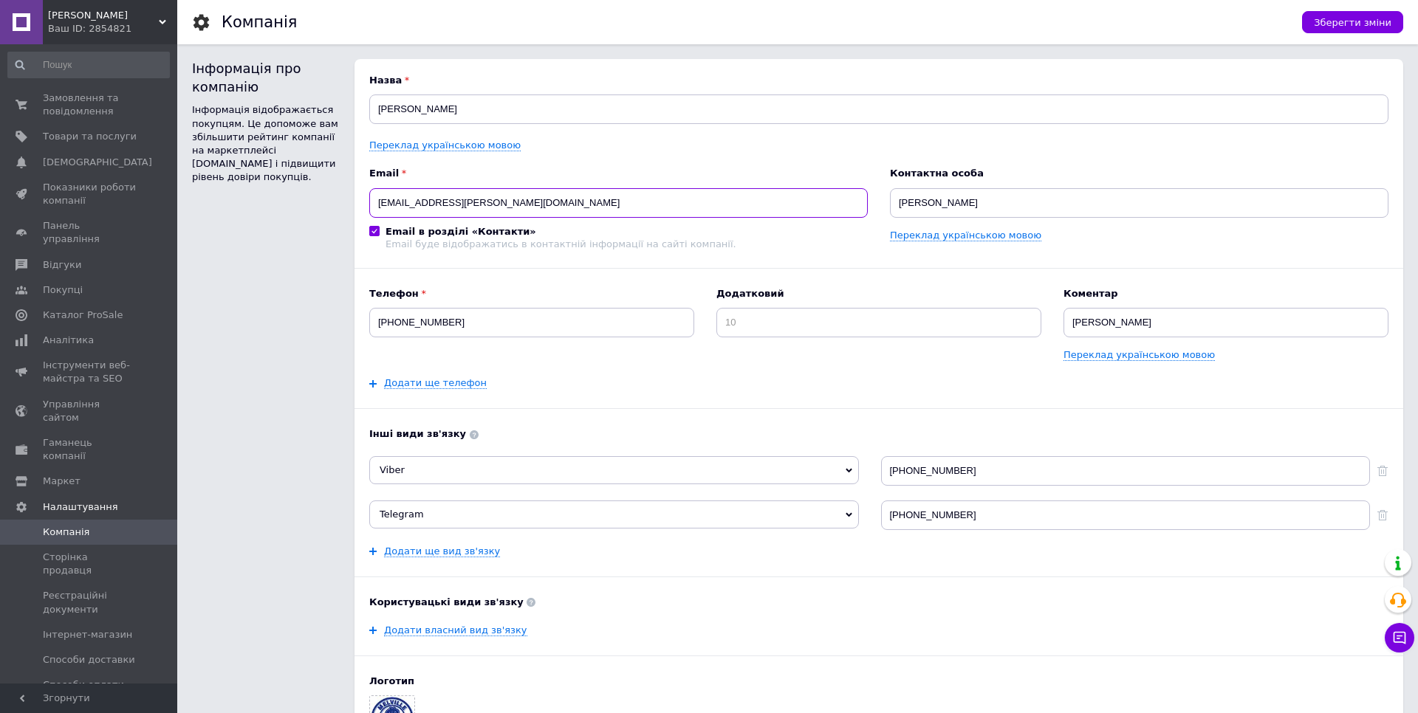
drag, startPoint x: 510, startPoint y: 202, endPoint x: 374, endPoint y: 198, distance: 135.9
click at [374, 198] on input "zamorylo.pavlo.r@gmail.com" at bounding box center [618, 203] width 499 height 30
click at [160, 23] on icon at bounding box center [162, 21] width 7 height 7
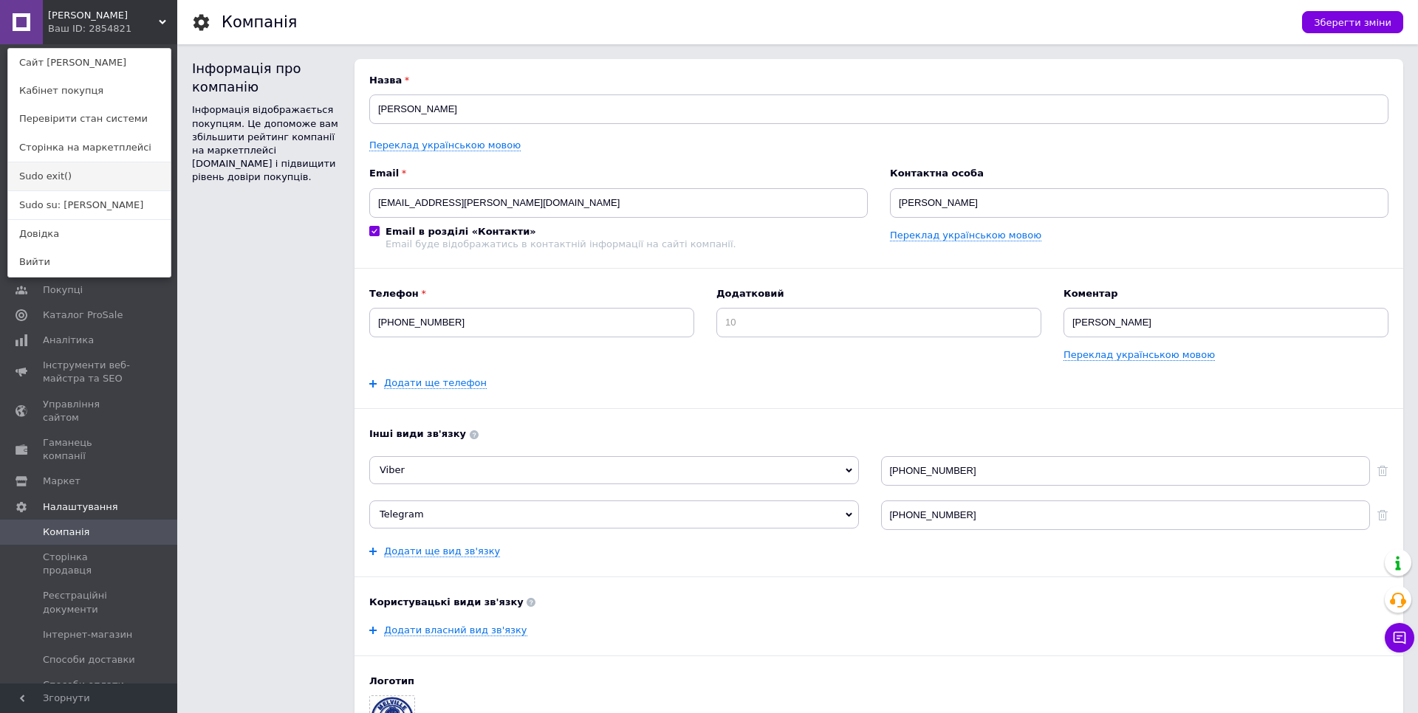
click at [51, 182] on link "Sudo exit()" at bounding box center [89, 176] width 162 height 28
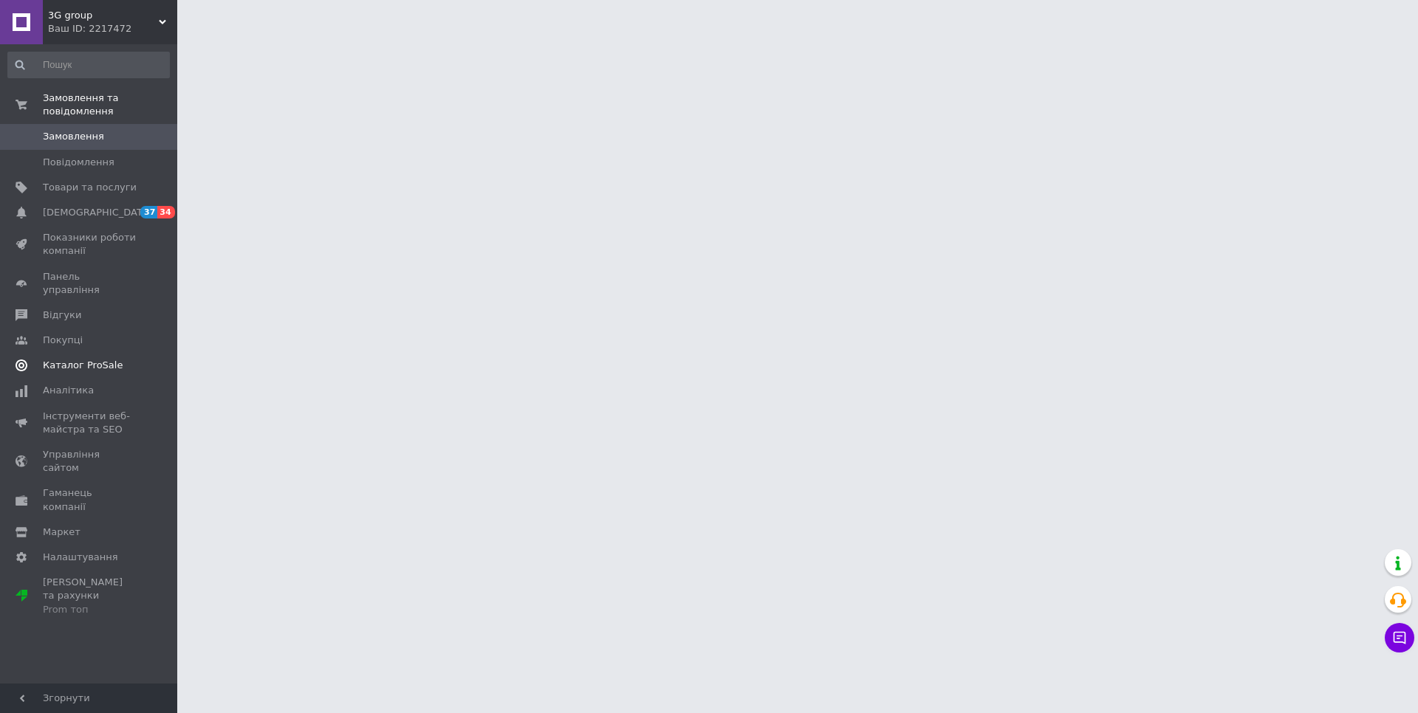
click at [87, 359] on span "Каталог ProSale" at bounding box center [83, 365] width 80 height 13
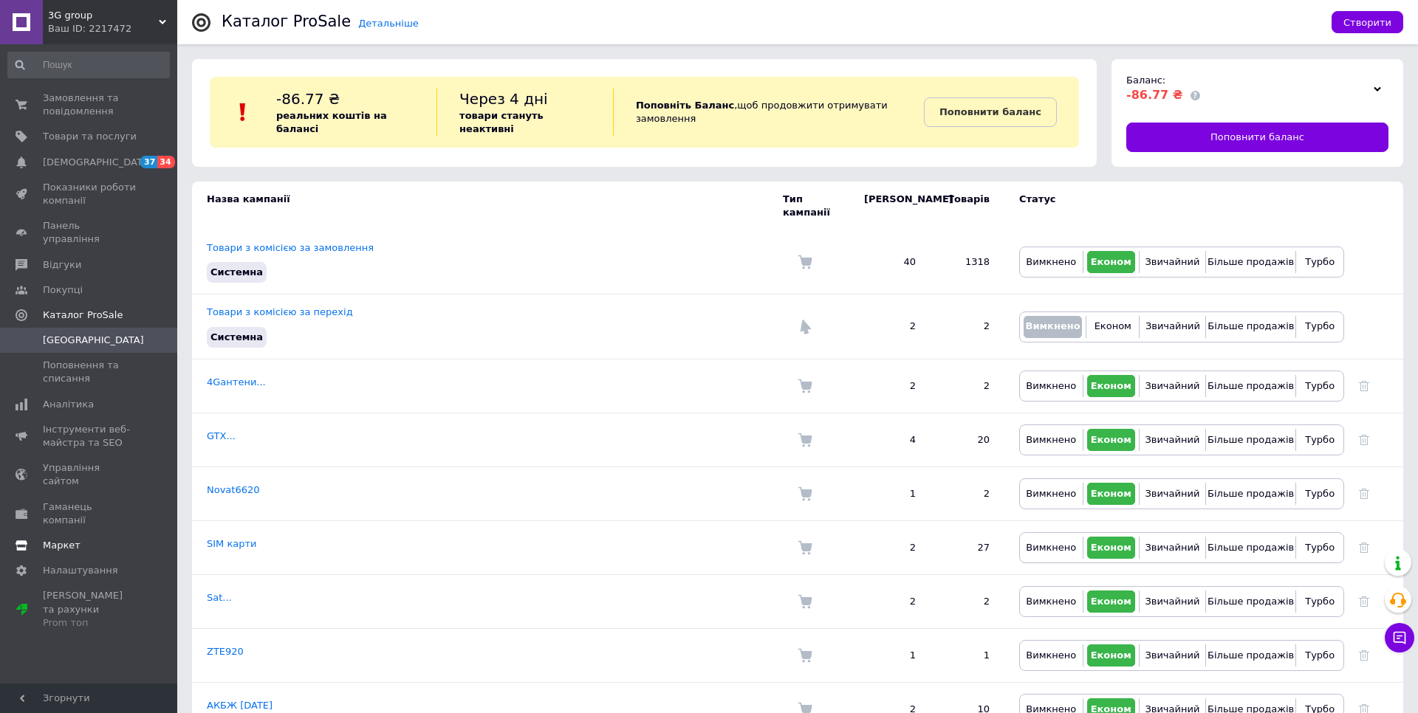
click at [78, 539] on span "Маркет" at bounding box center [90, 545] width 94 height 13
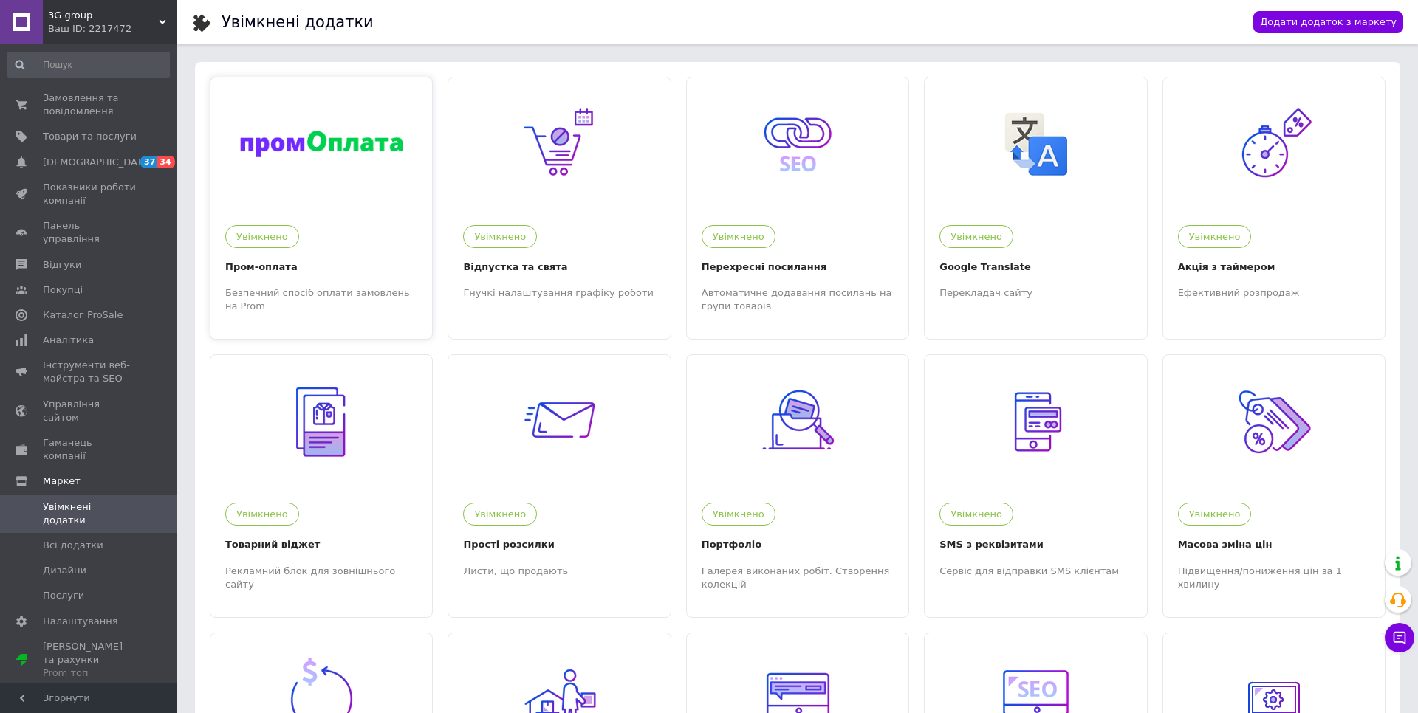
click at [343, 153] on img at bounding box center [321, 144] width 162 height 27
click at [89, 615] on span "Налаштування" at bounding box center [80, 621] width 75 height 13
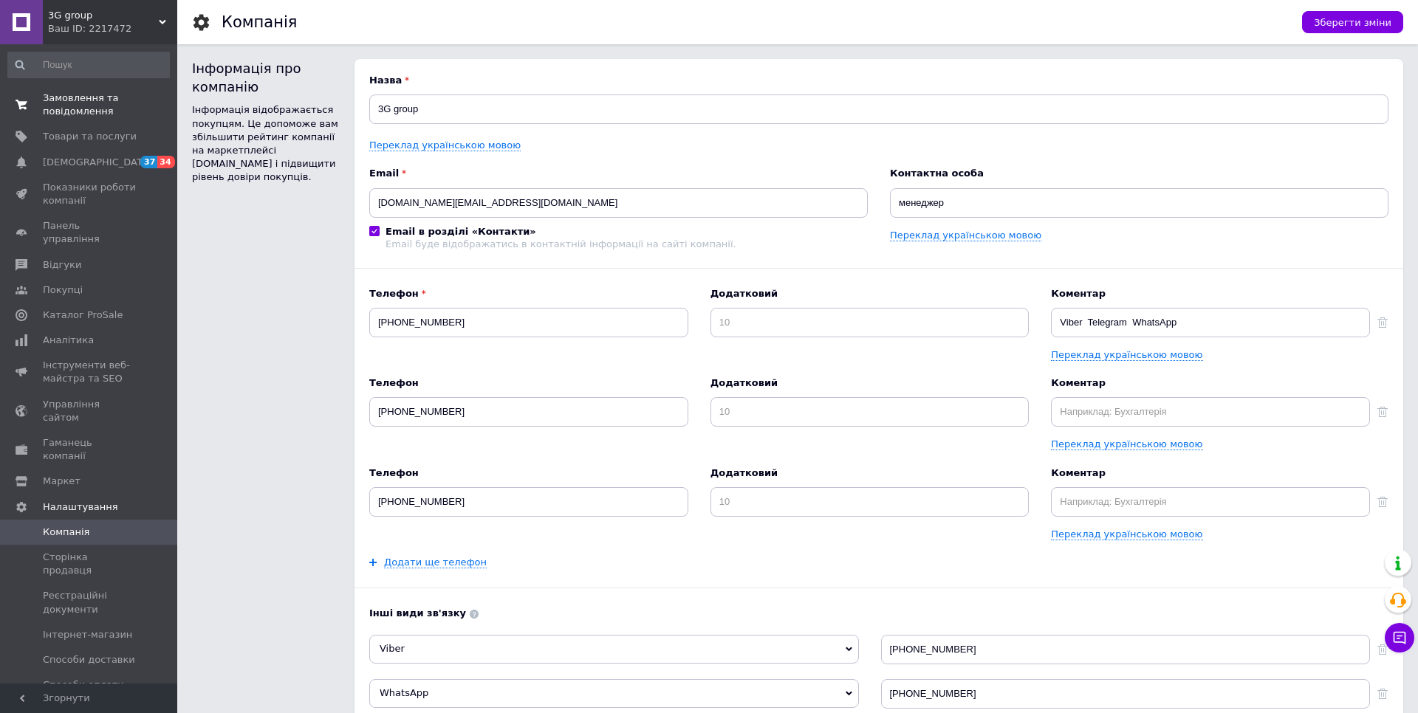
click at [78, 108] on span "Замовлення та повідомлення" at bounding box center [90, 105] width 94 height 27
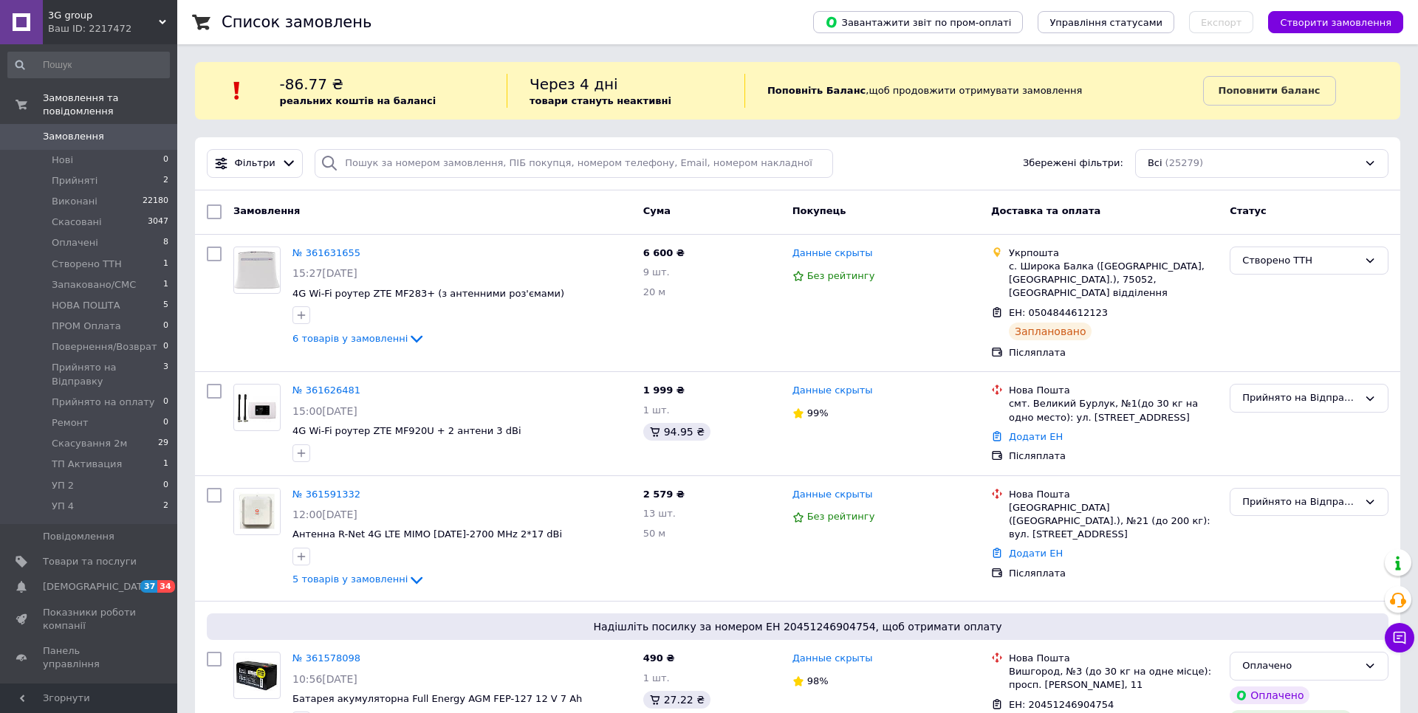
click at [153, 17] on span "3G group" at bounding box center [103, 15] width 111 height 13
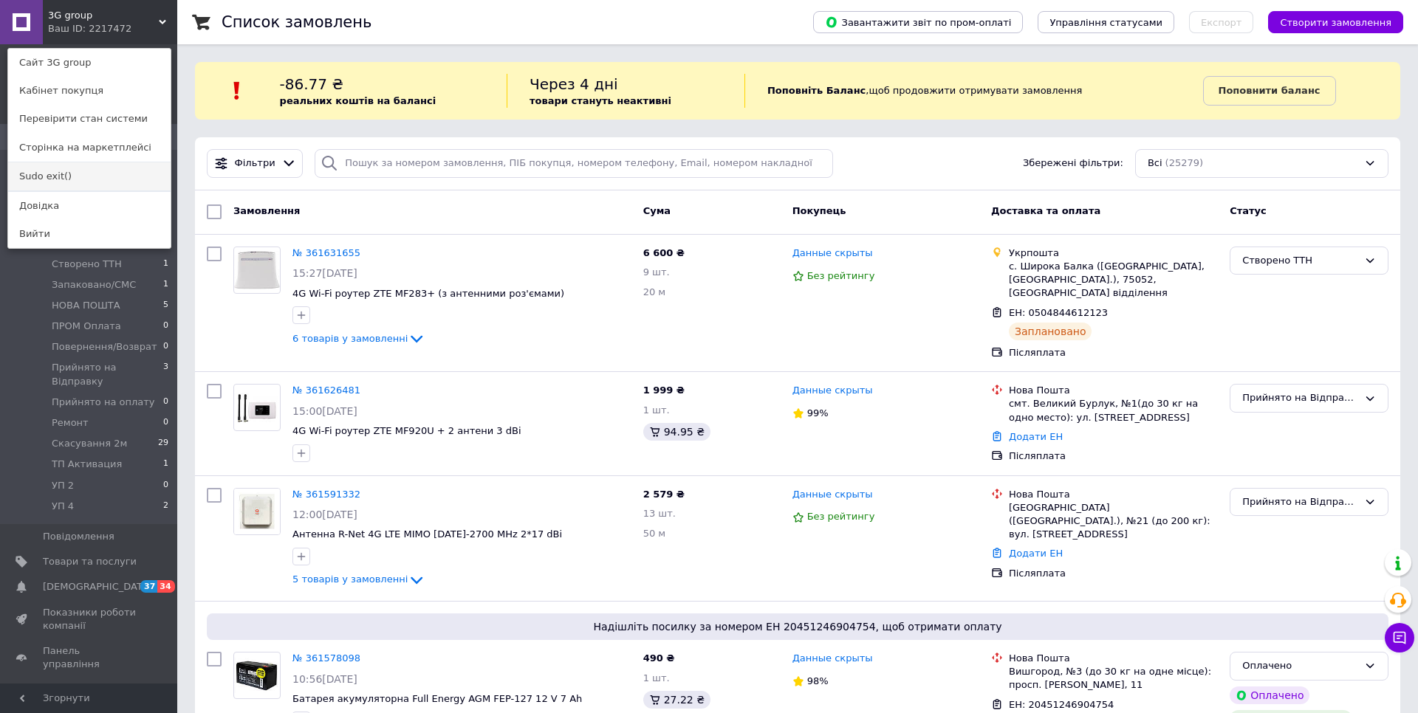
click at [78, 174] on link "Sudo exit()" at bounding box center [89, 176] width 162 height 28
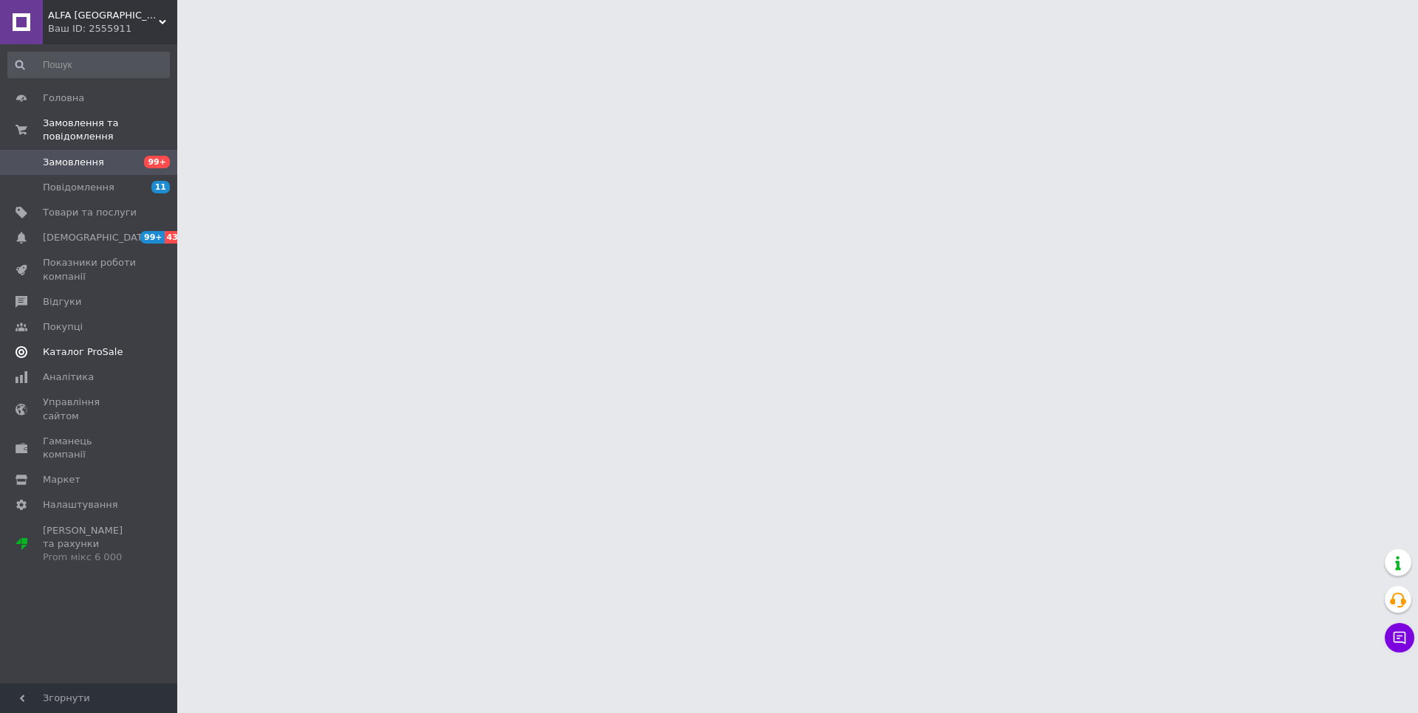
click at [103, 348] on span "Каталог ProSale" at bounding box center [83, 352] width 80 height 13
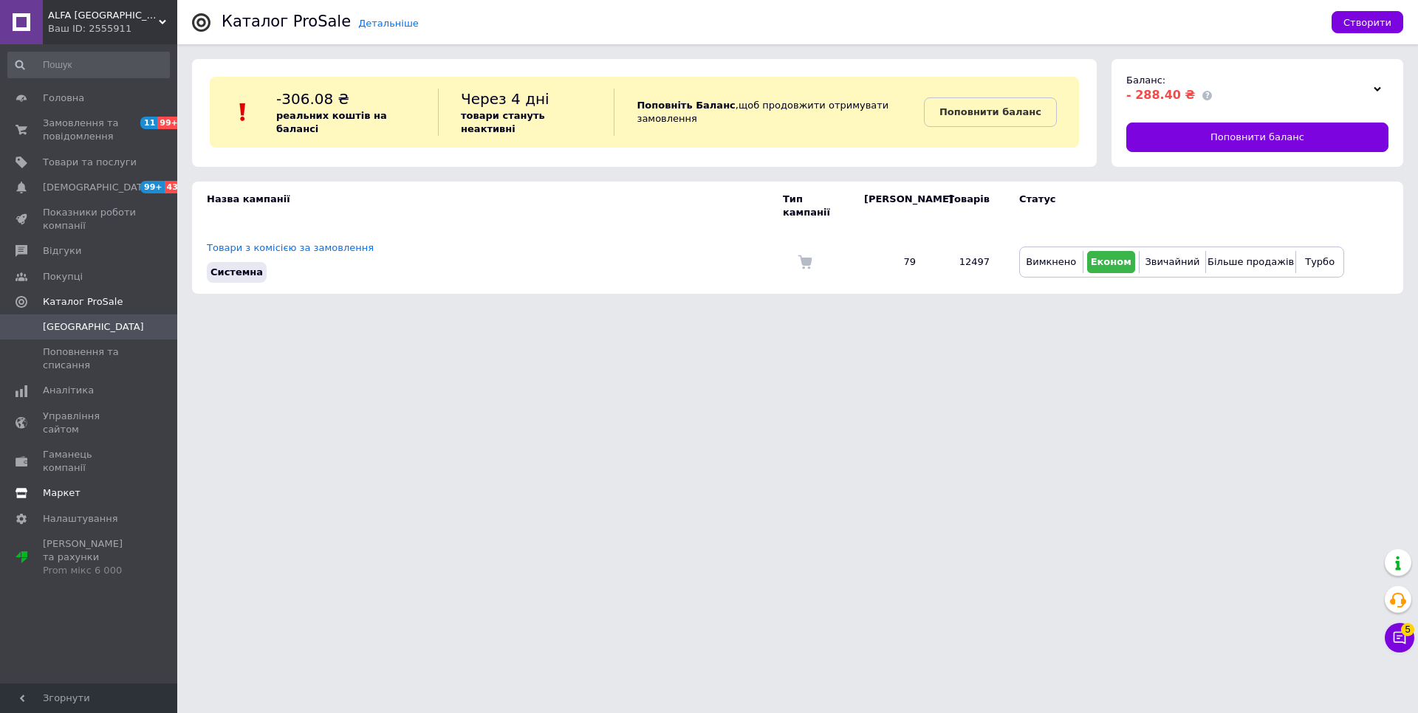
click at [64, 487] on span "Маркет" at bounding box center [62, 493] width 38 height 13
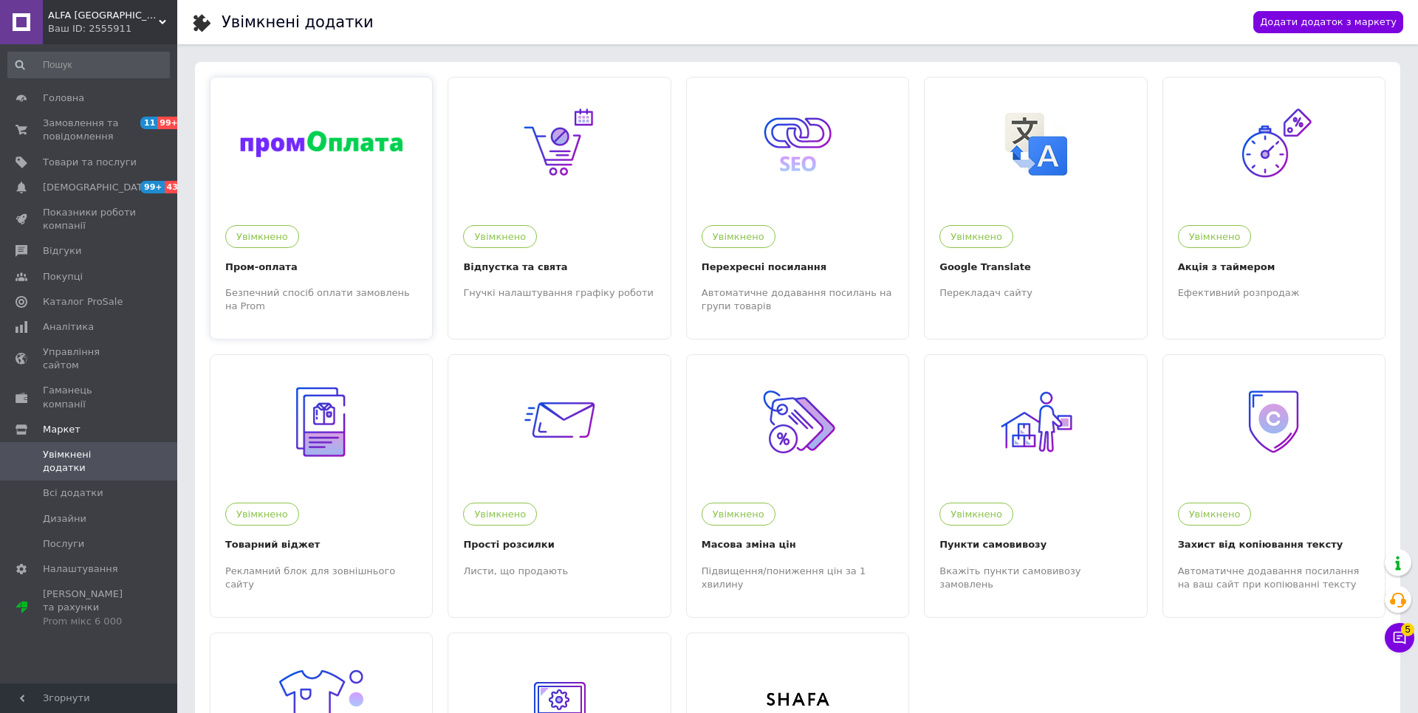
click at [357, 202] on div at bounding box center [321, 144] width 222 height 133
click at [98, 563] on span "Налаштування" at bounding box center [80, 569] width 75 height 13
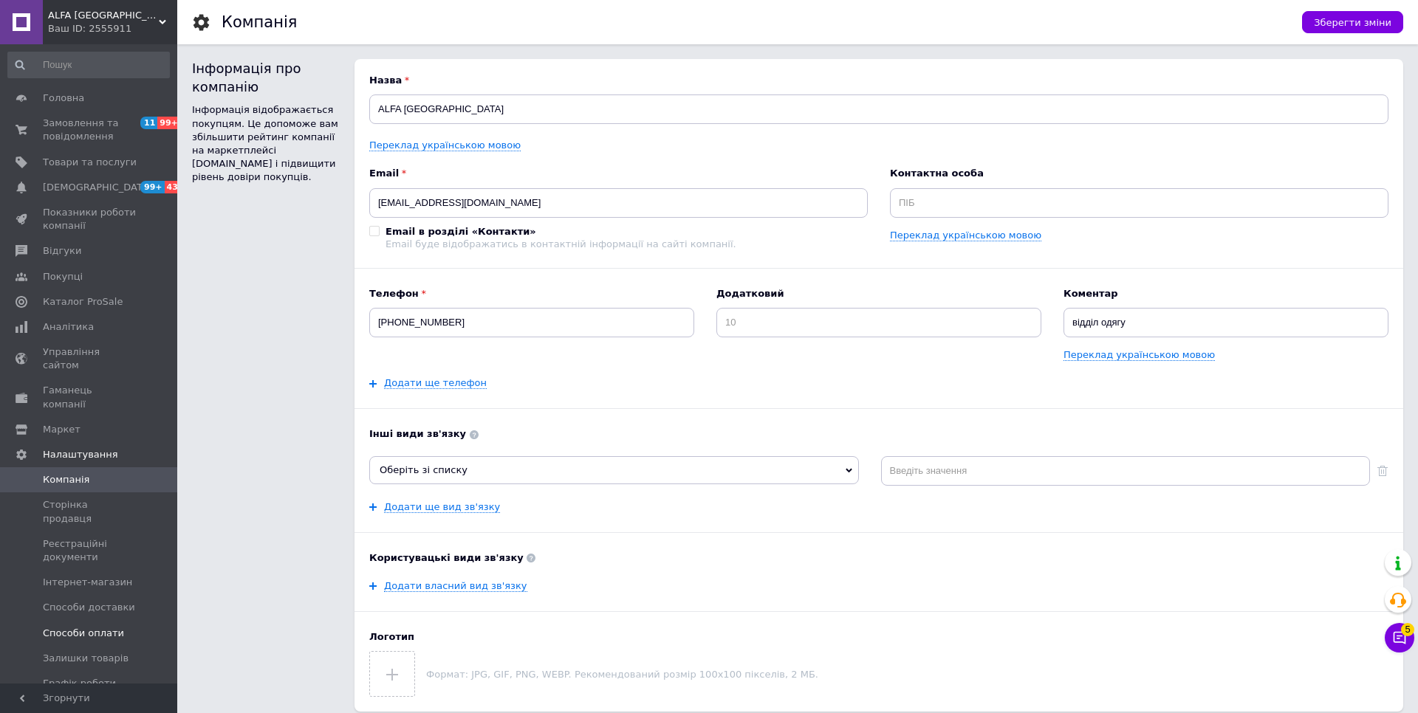
click at [109, 627] on span "Способи оплати" at bounding box center [83, 633] width 81 height 13
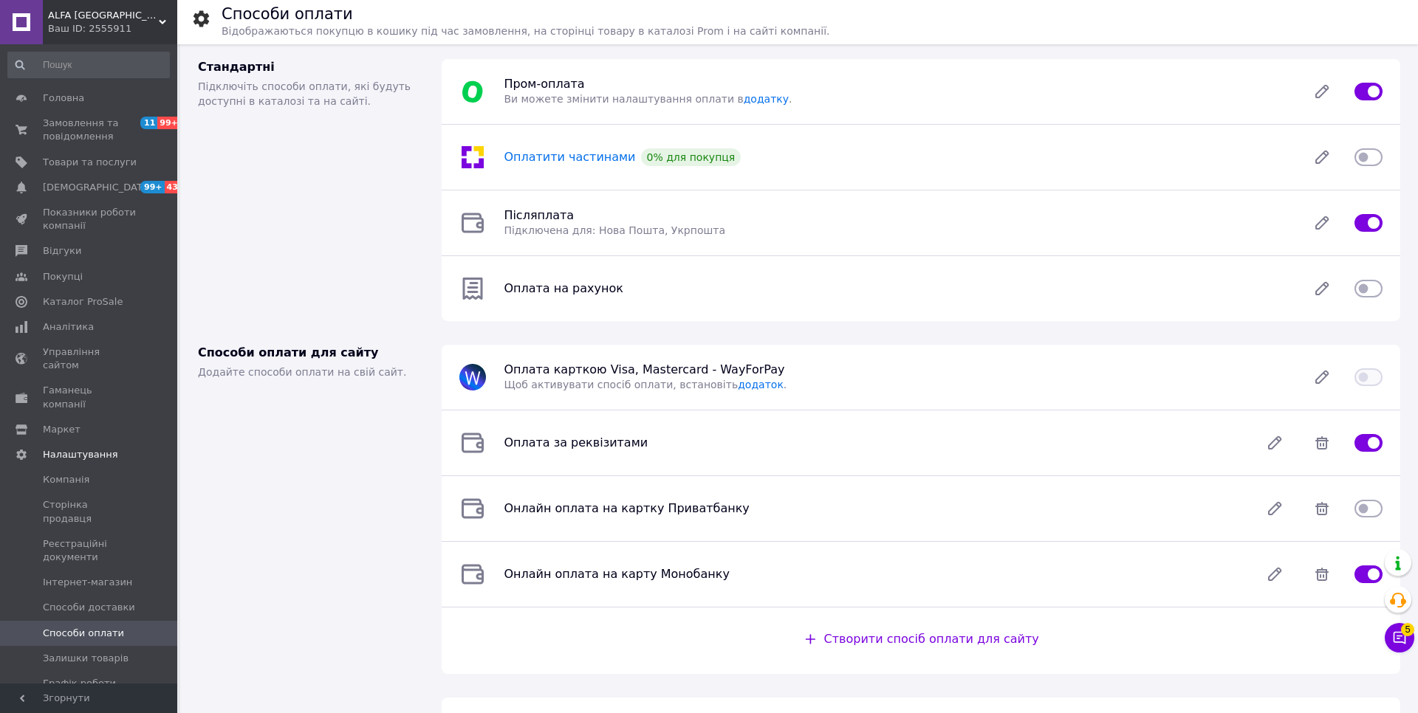
click at [584, 161] on span "Оплатити частинами" at bounding box center [569, 157] width 131 height 14
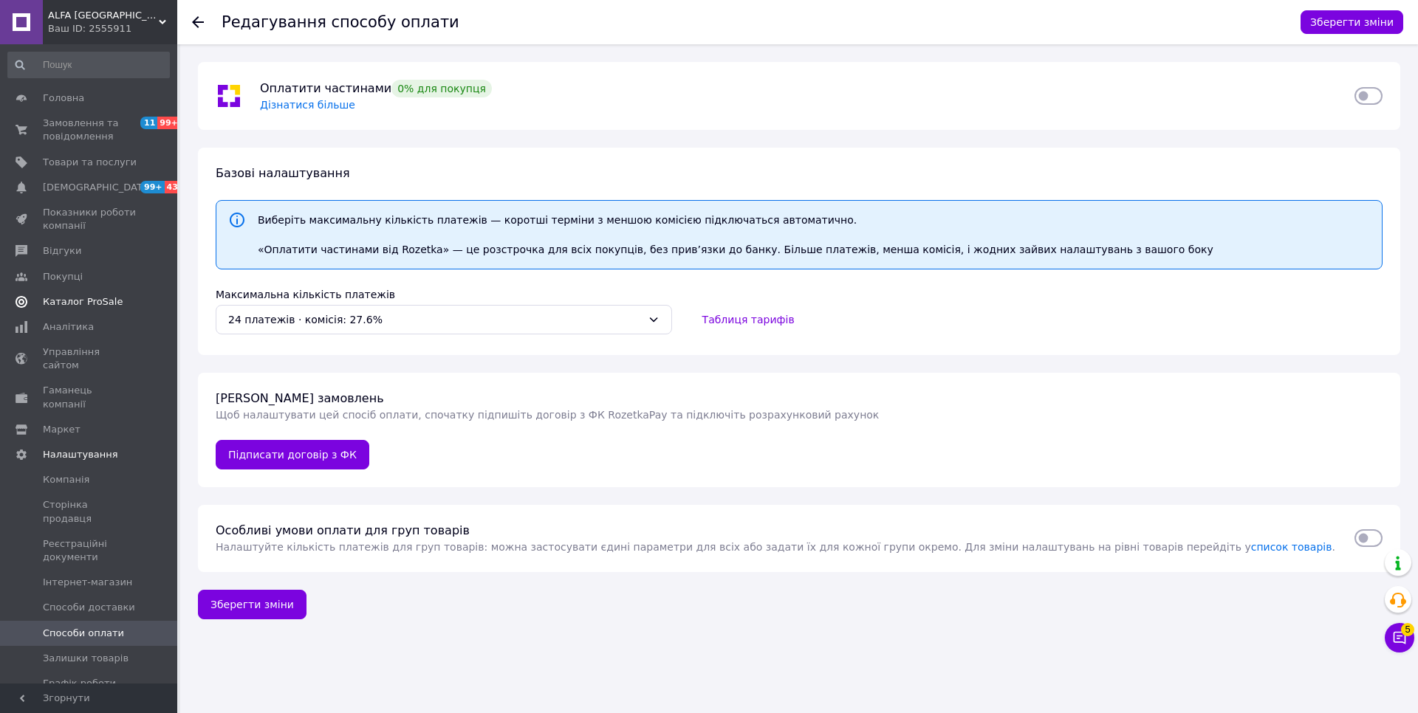
click at [103, 305] on span "Каталог ProSale" at bounding box center [83, 301] width 80 height 13
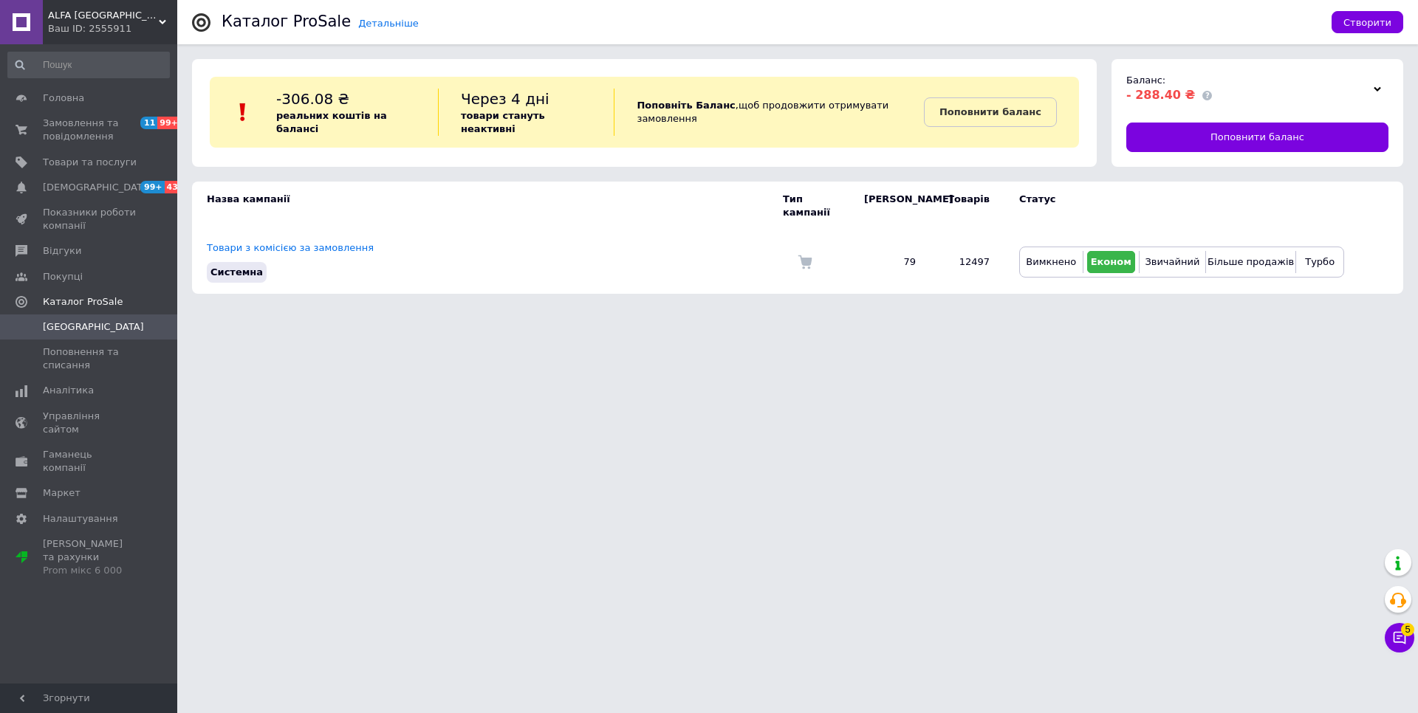
click at [162, 17] on div "ALFA UKRAINE Ваш ID: 2555911" at bounding box center [110, 22] width 134 height 44
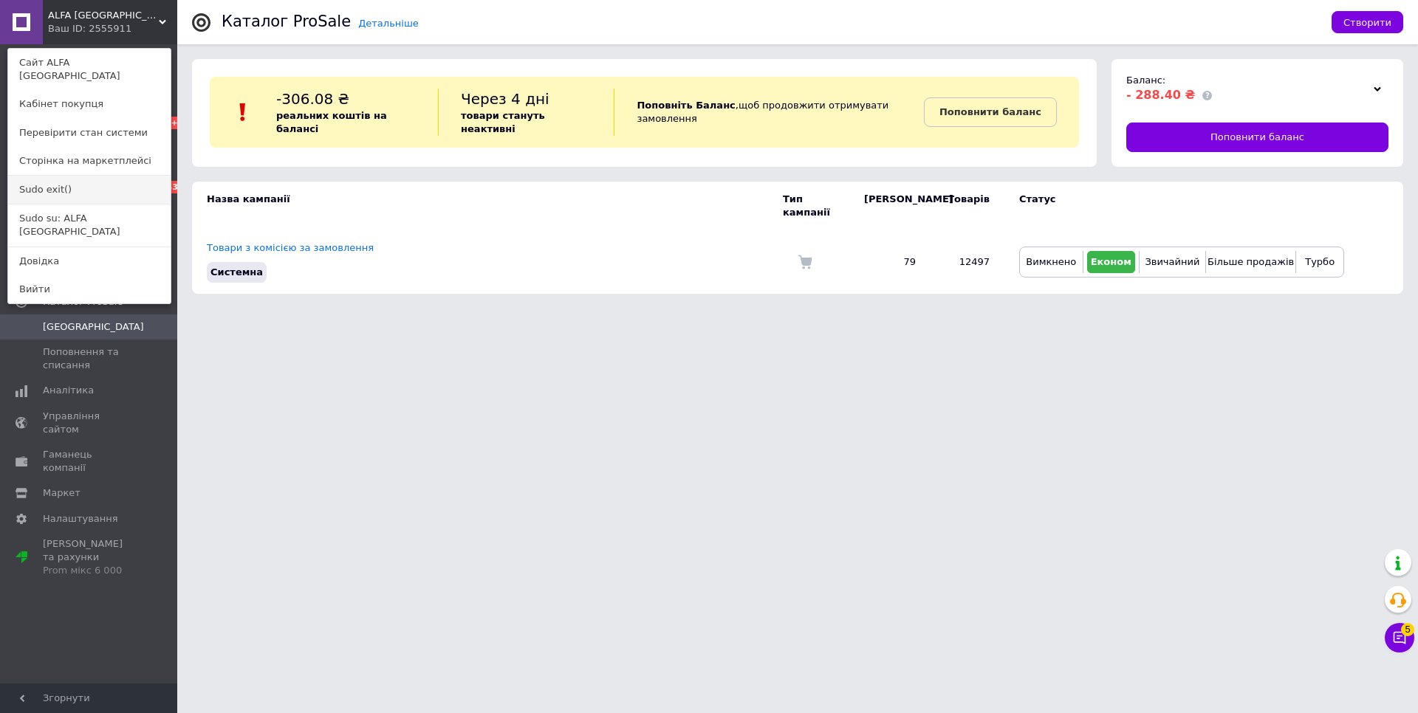
click at [64, 180] on link "Sudo exit()" at bounding box center [89, 190] width 162 height 28
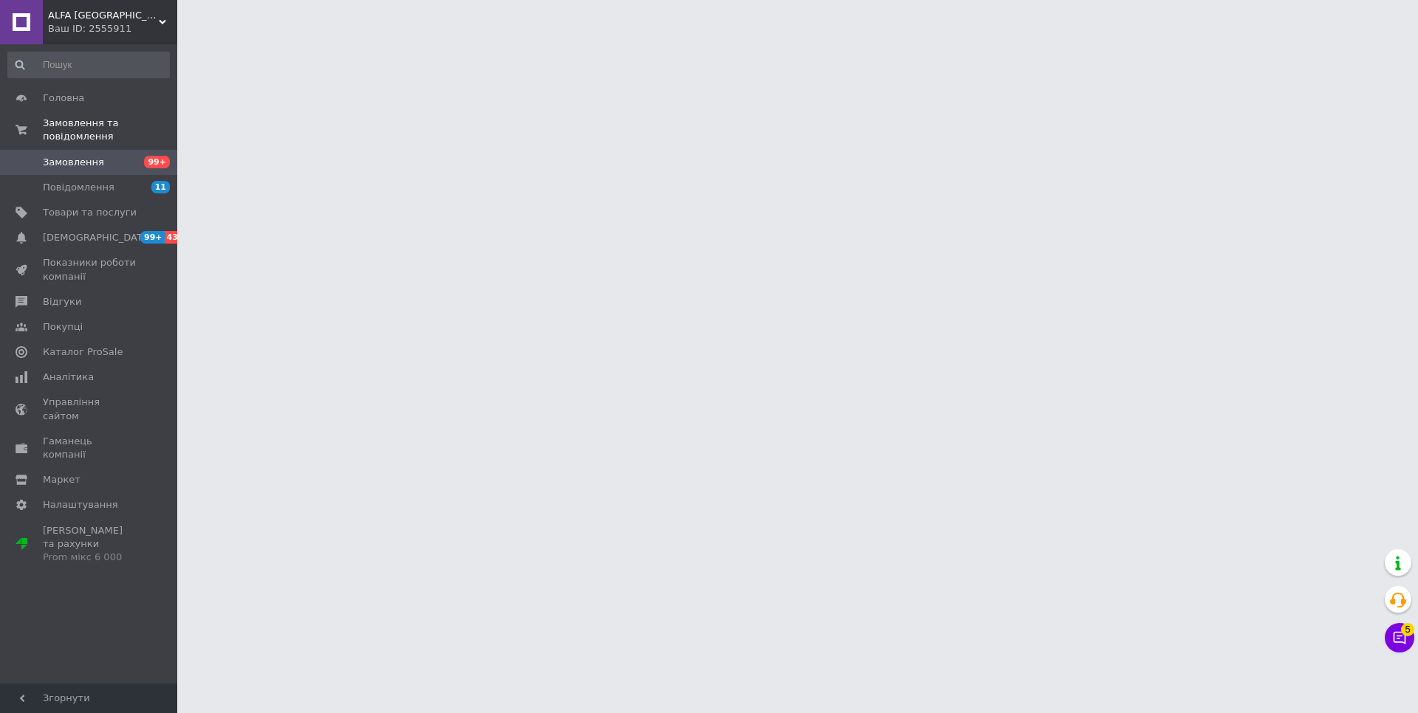
click at [97, 355] on span "Каталог ProSale" at bounding box center [83, 352] width 80 height 13
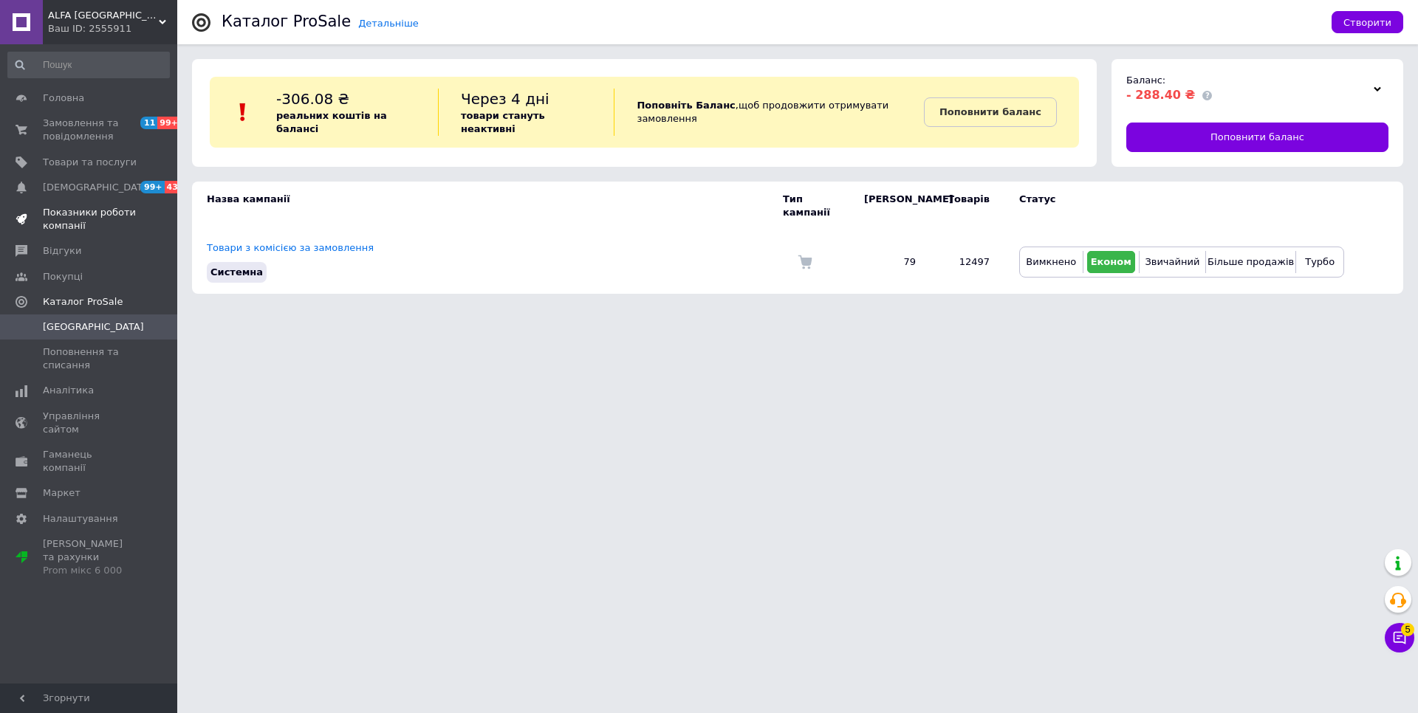
click at [60, 206] on span "Показники роботи компанії" at bounding box center [90, 219] width 94 height 27
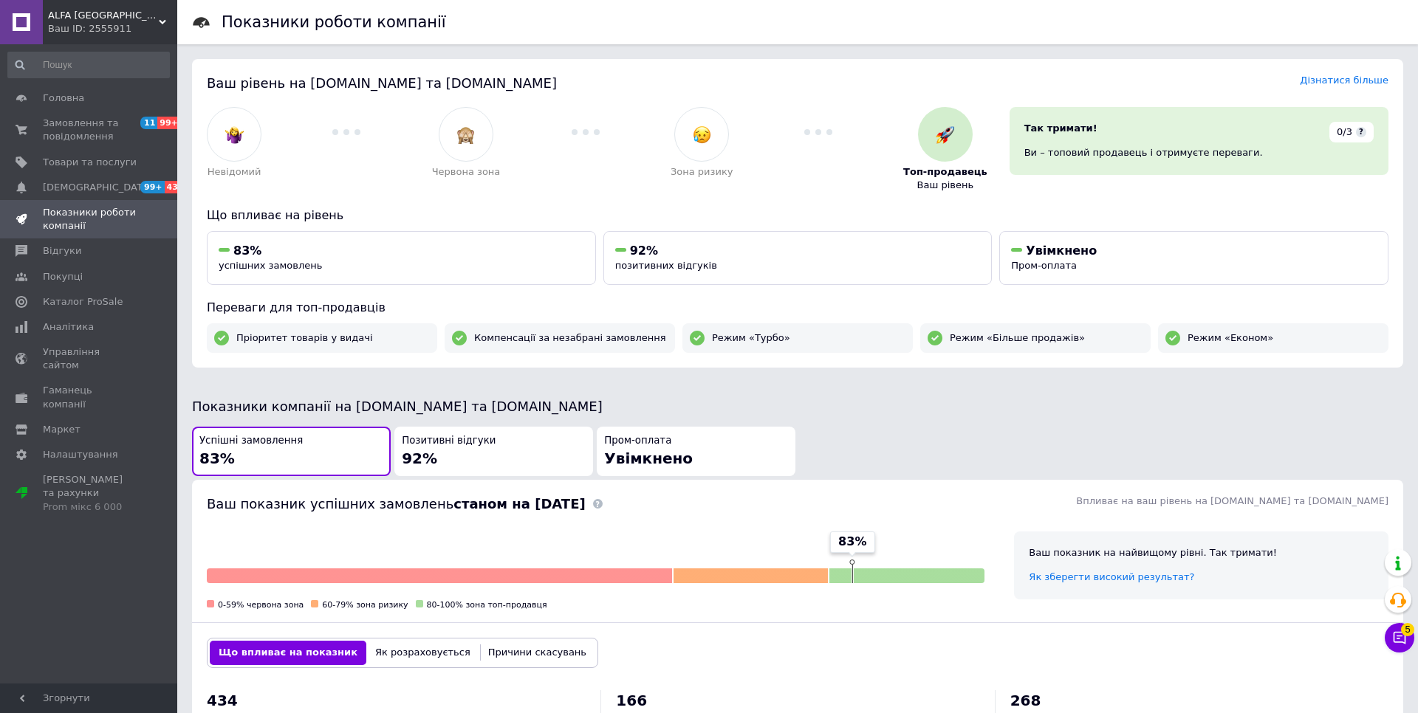
click at [154, 20] on span "ALFA [GEOGRAPHIC_DATA]" at bounding box center [103, 15] width 111 height 13
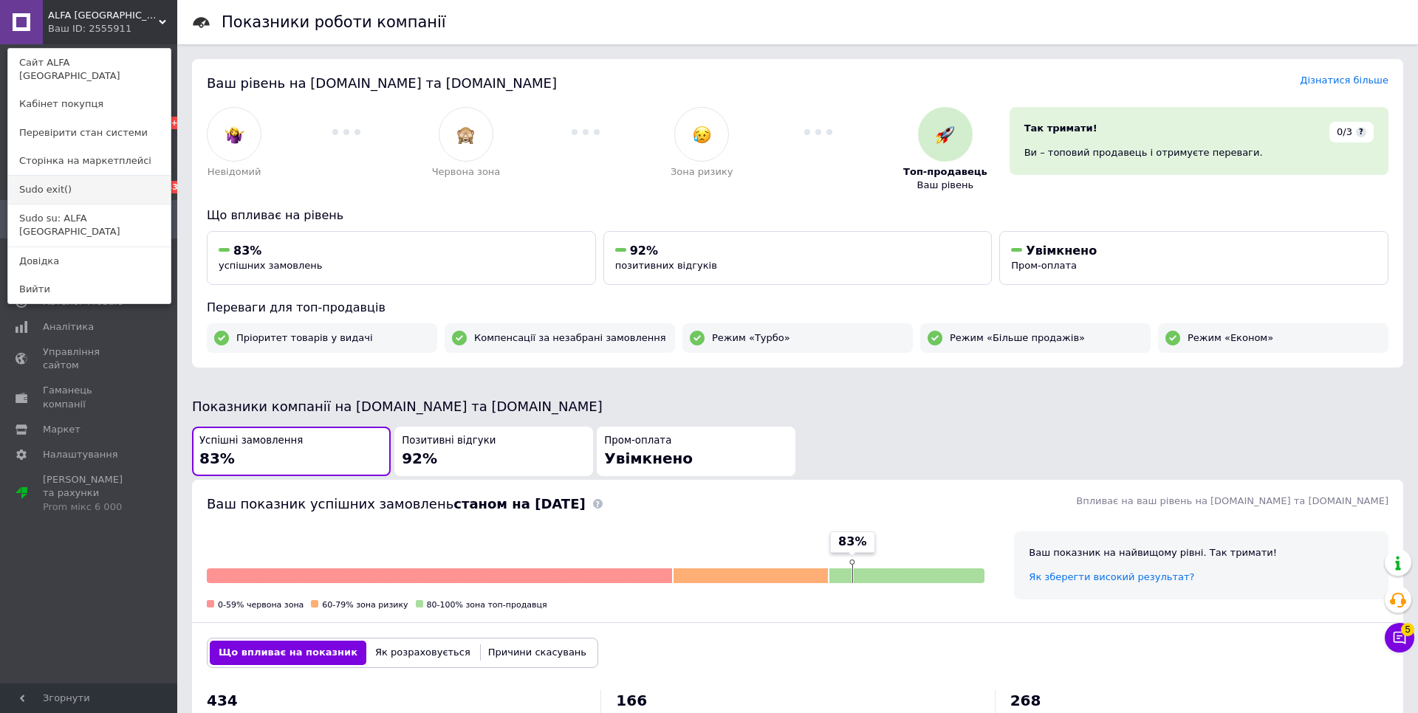
click at [38, 176] on link "Sudo exit()" at bounding box center [89, 190] width 162 height 28
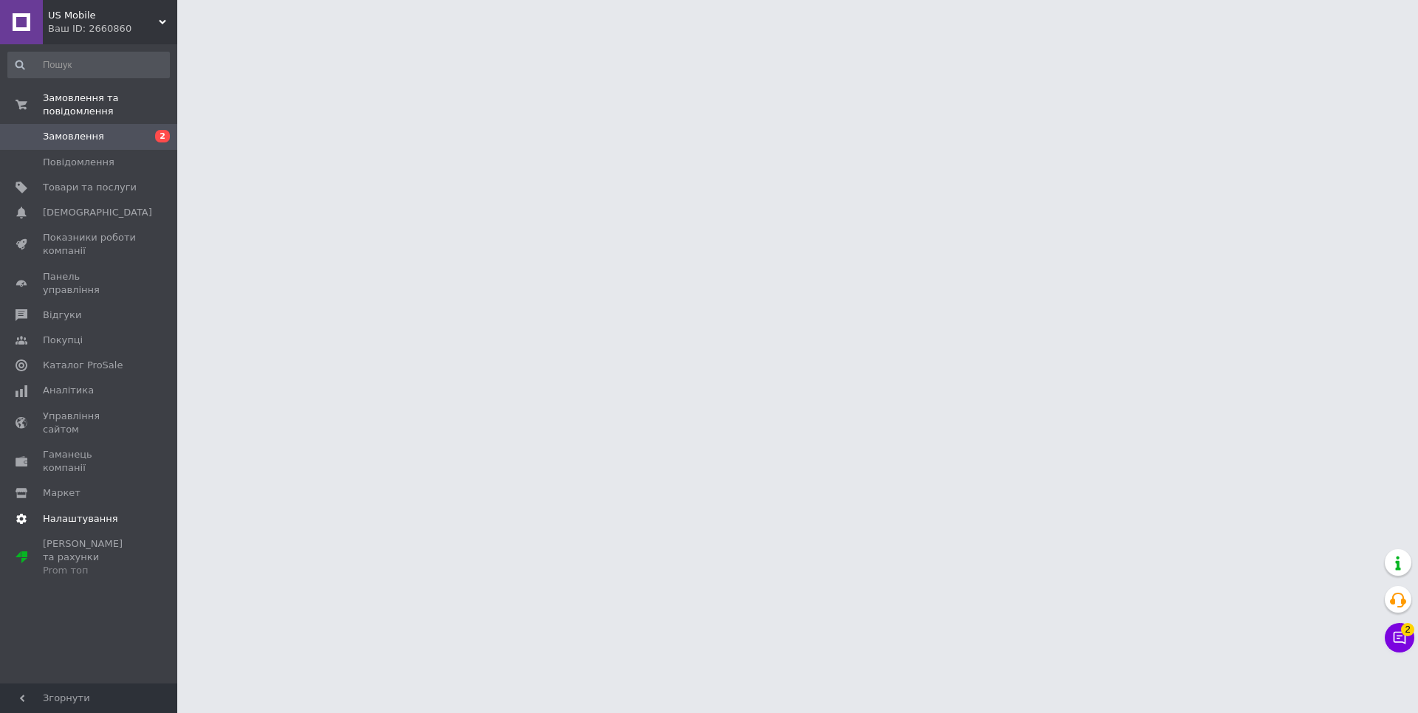
click at [90, 513] on span "Налаштування" at bounding box center [80, 519] width 75 height 13
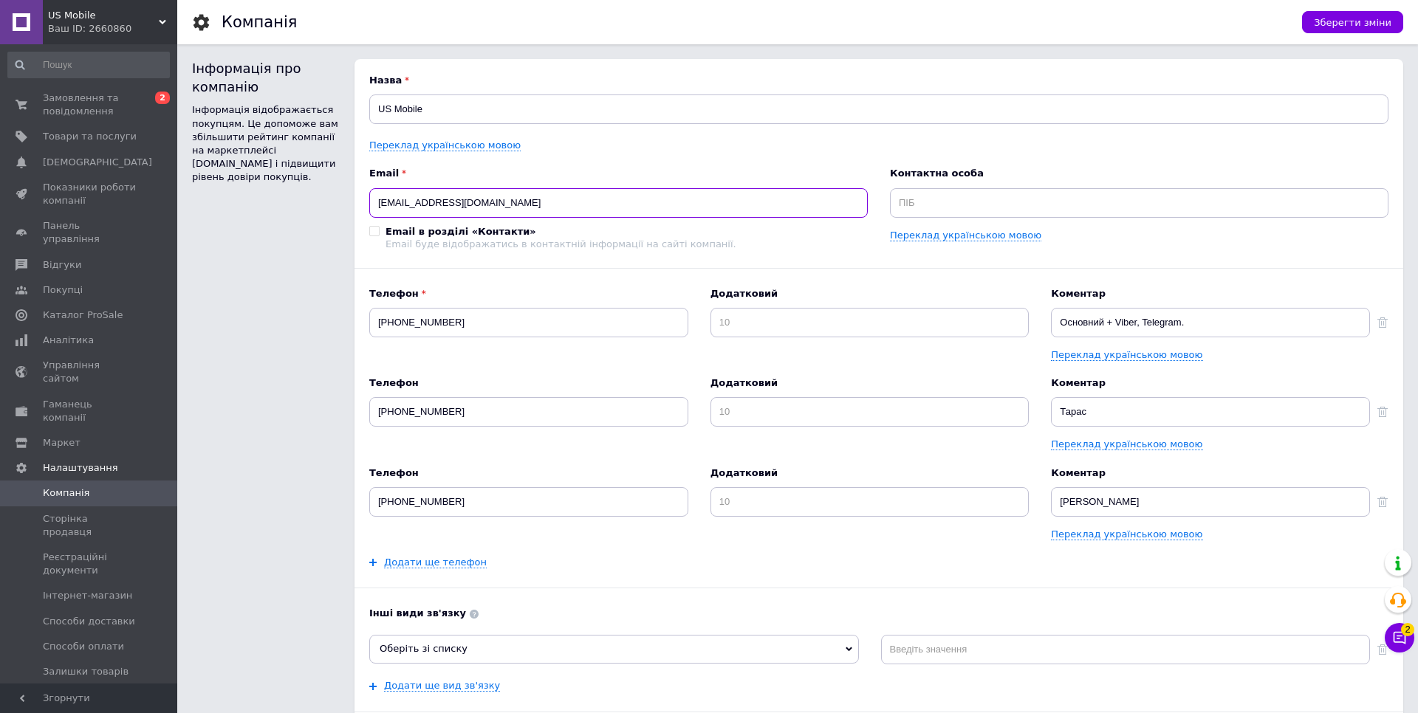
drag, startPoint x: 475, startPoint y: 204, endPoint x: 383, endPoint y: 193, distance: 93.0
click at [383, 193] on input "[EMAIL_ADDRESS][DOMAIN_NAME]" at bounding box center [618, 203] width 499 height 30
click at [158, 16] on span "US Mobile" at bounding box center [103, 15] width 111 height 13
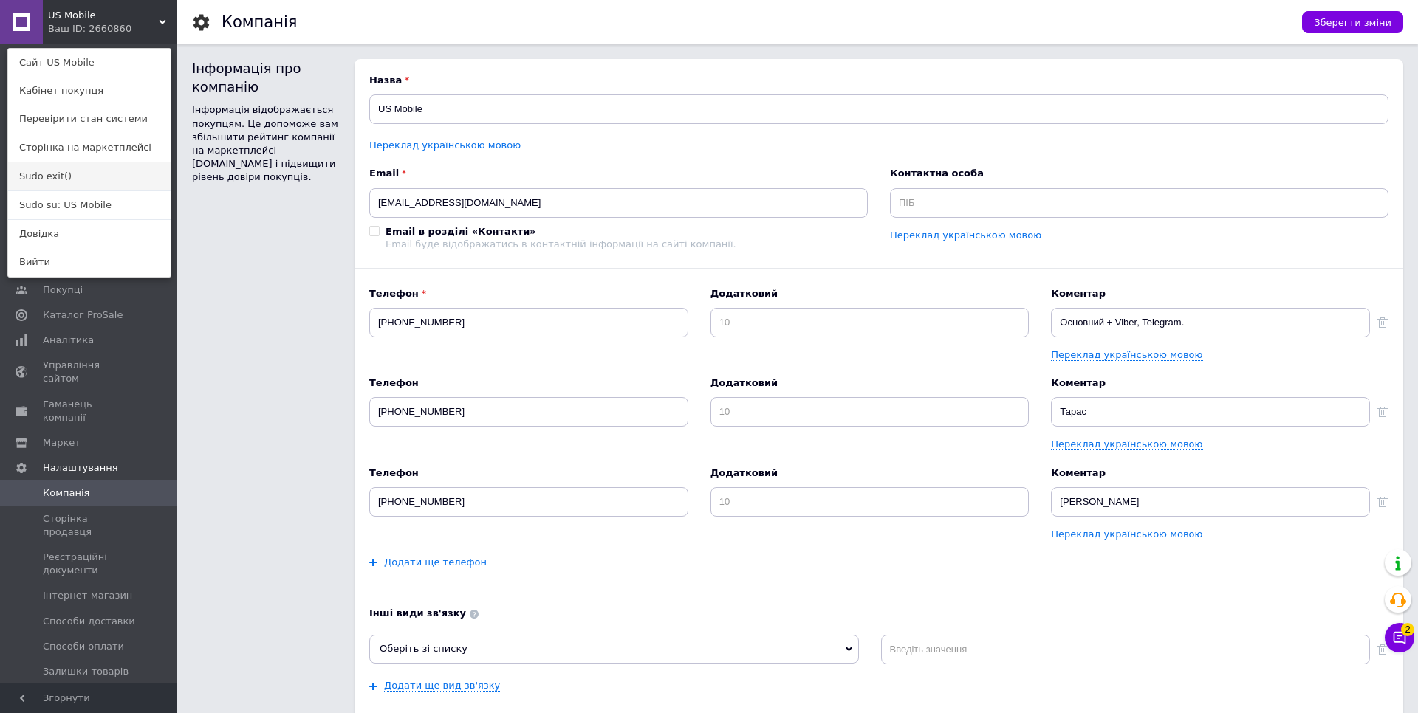
click at [69, 173] on link "Sudo exit()" at bounding box center [89, 176] width 162 height 28
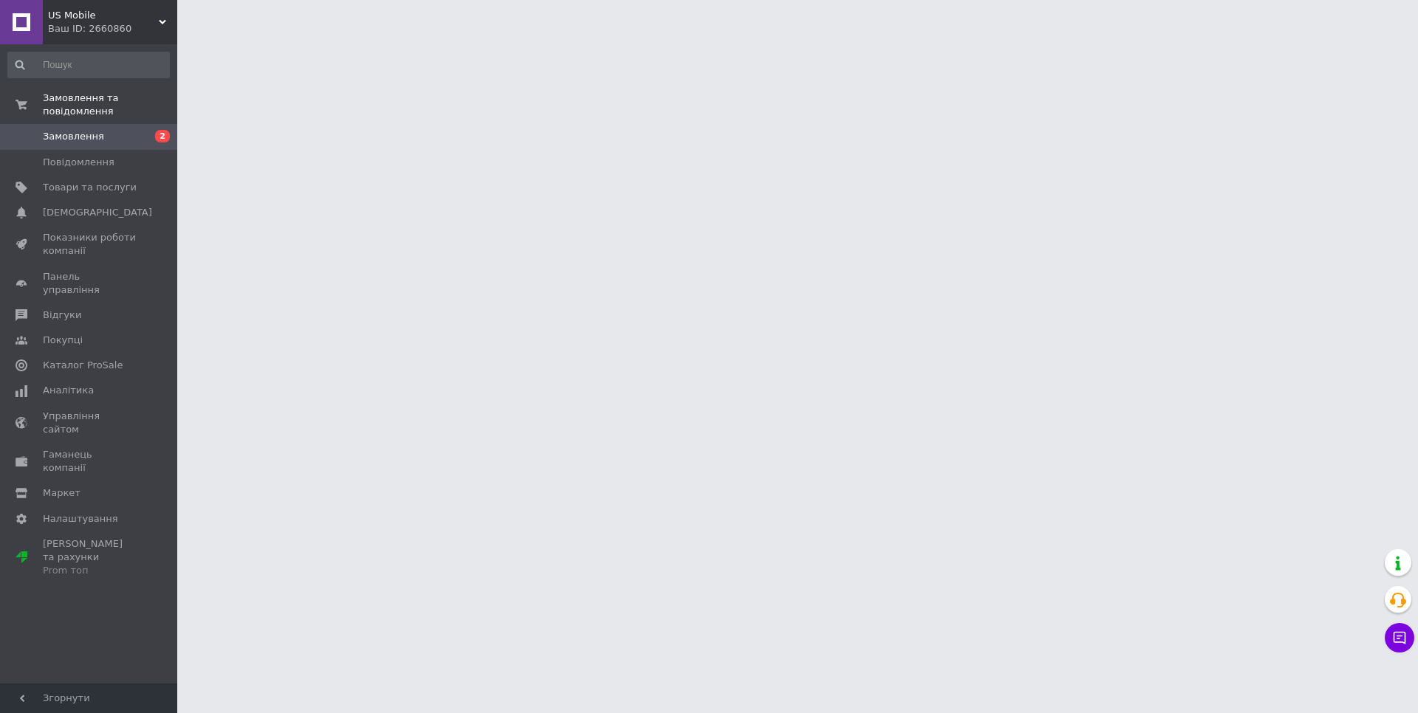
click at [67, 507] on link "Налаштування" at bounding box center [88, 519] width 177 height 25
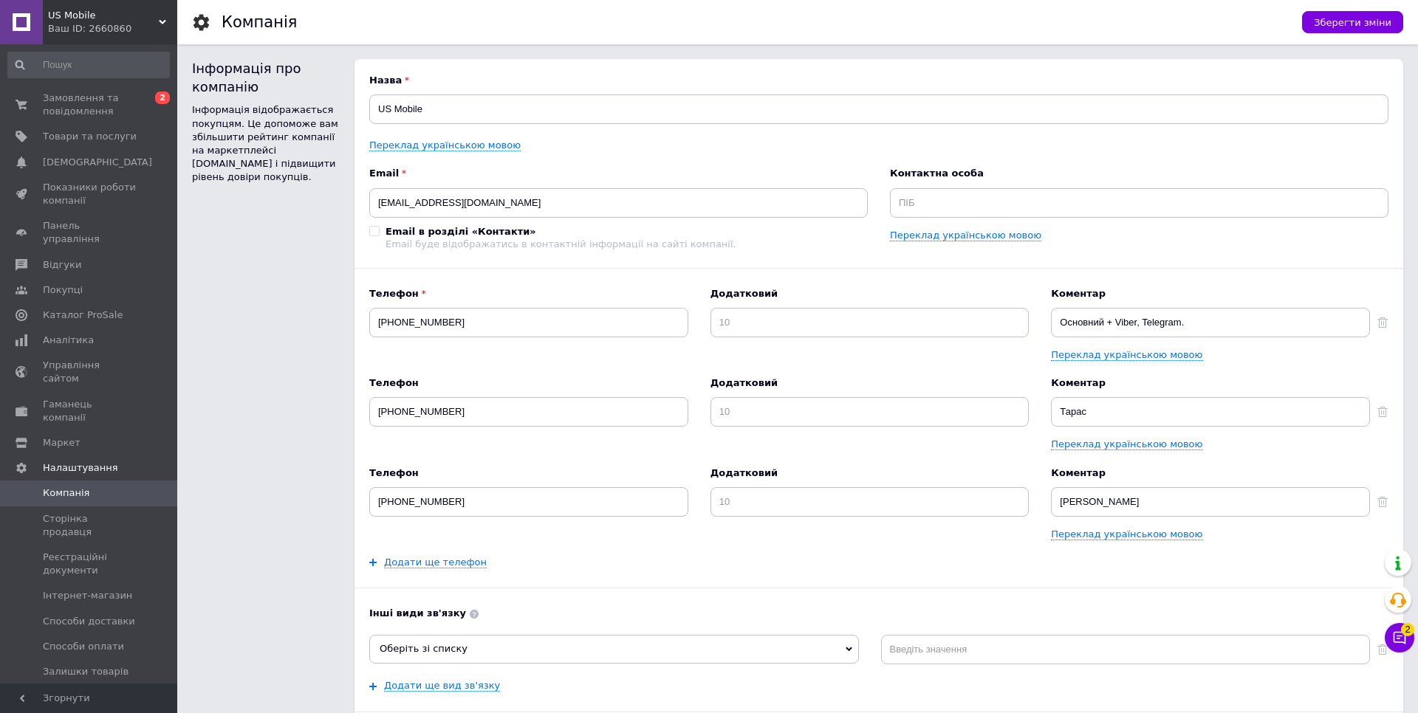
scroll to position [139, 0]
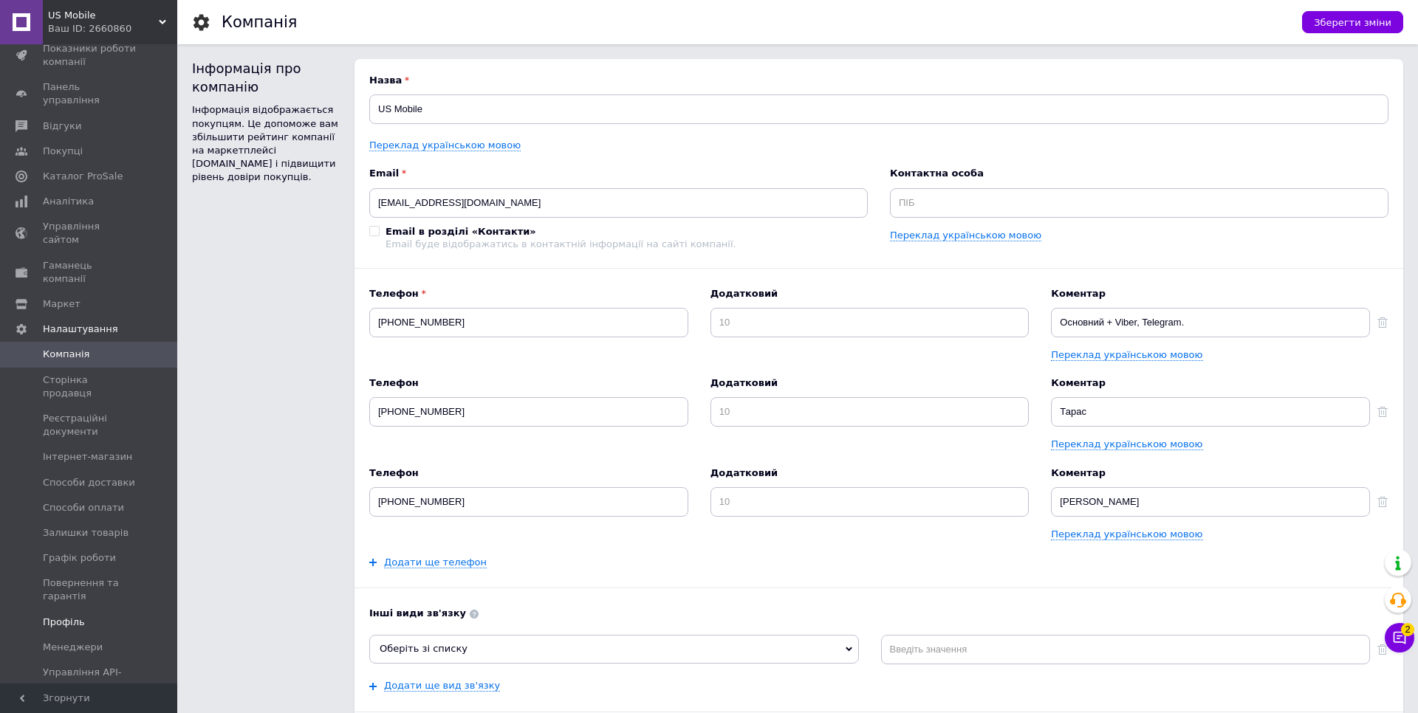
click at [59, 616] on span "Профіль" at bounding box center [64, 622] width 42 height 13
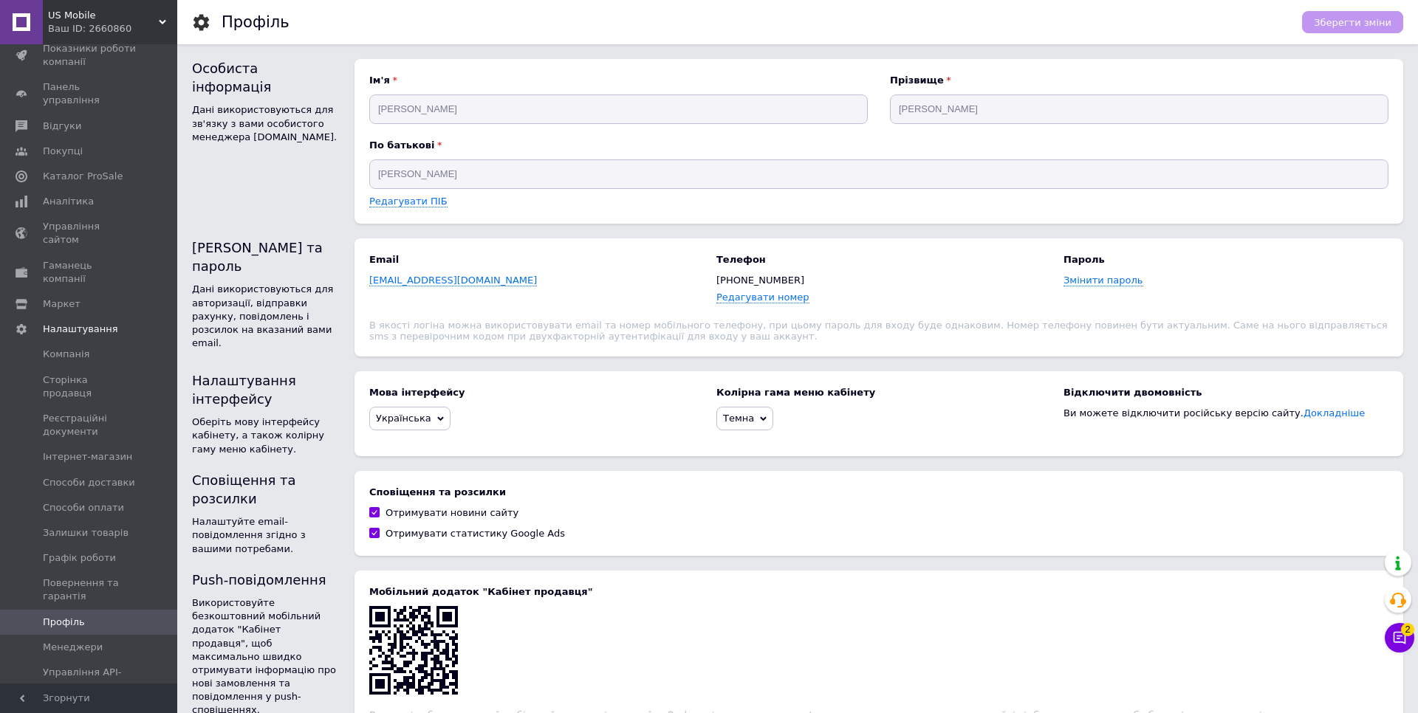
click at [160, 16] on div "US Mobile Ваш ID: [PHONE_NUMBER]" at bounding box center [110, 22] width 134 height 44
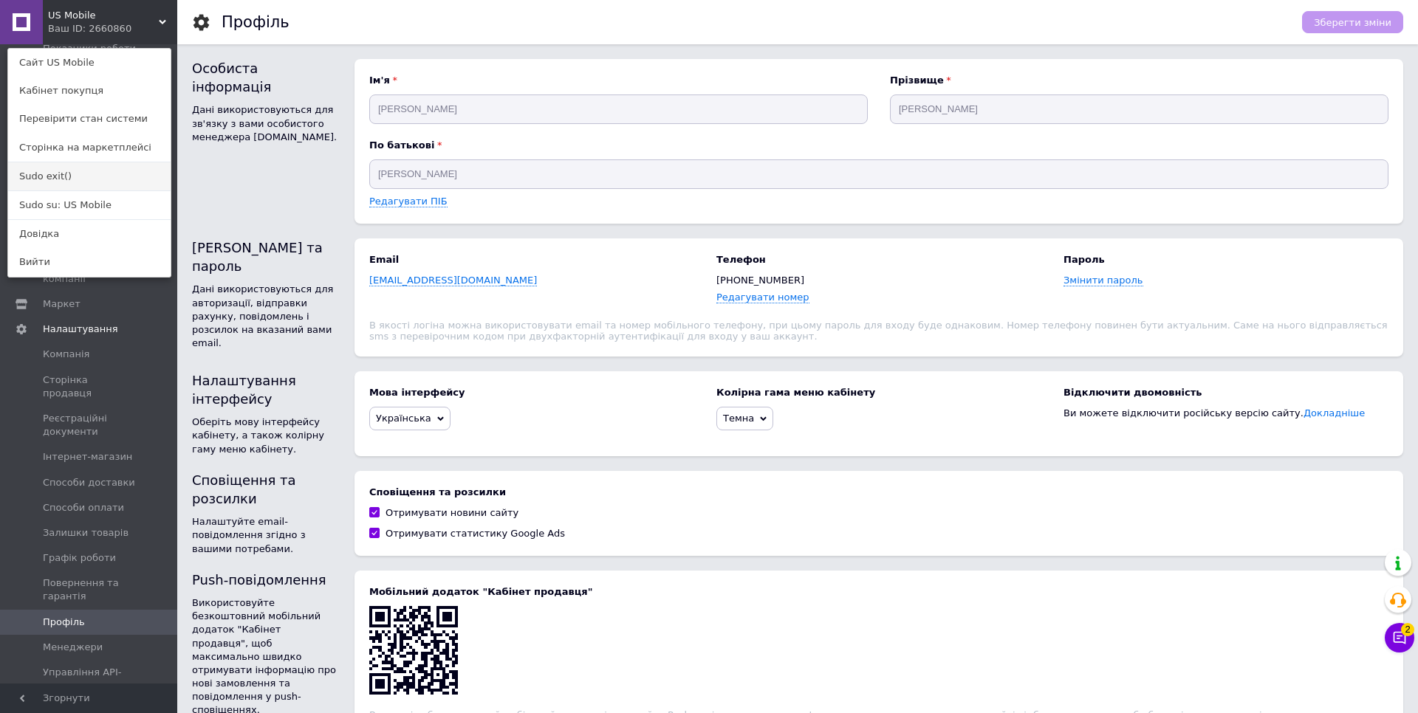
click at [69, 173] on link "Sudo exit()" at bounding box center [89, 176] width 162 height 28
